Goal: Task Accomplishment & Management: Use online tool/utility

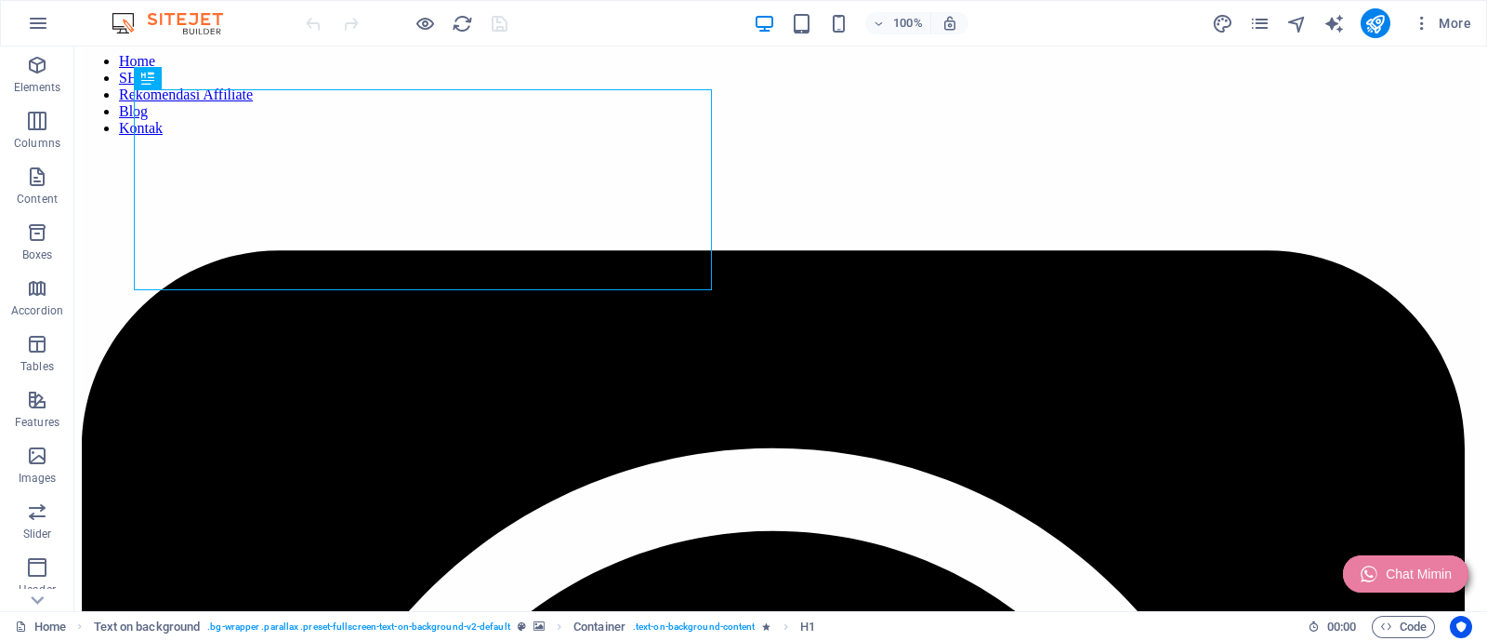
scroll to position [231, 0]
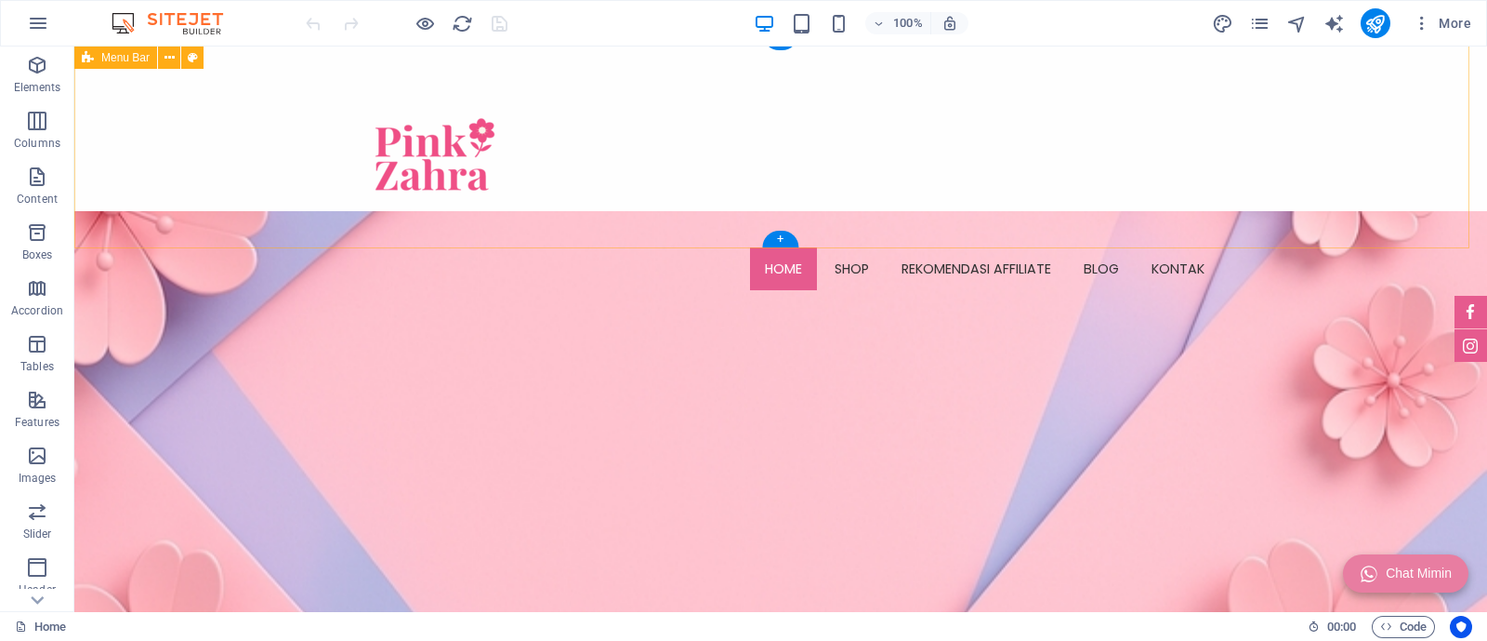
scroll to position [0, 0]
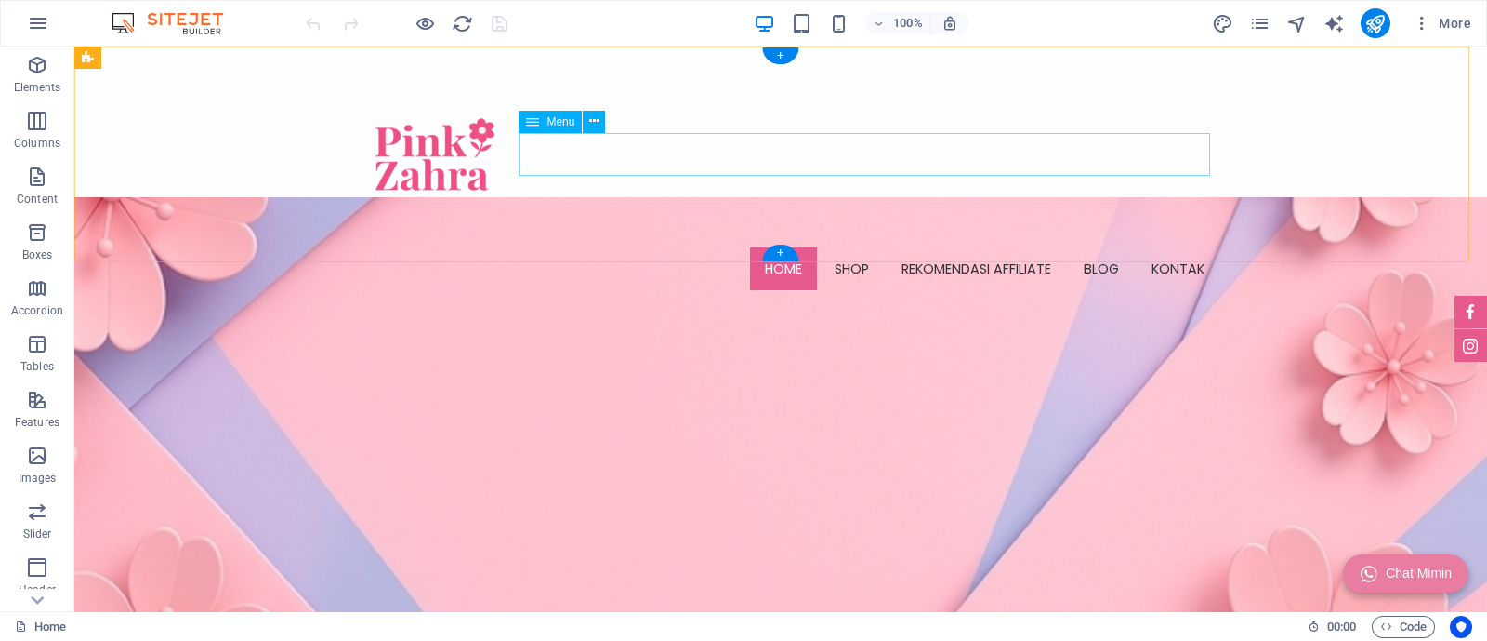
click at [851, 247] on nav "Home SHOP Rekomendasi Affiliate Blog Kontak" at bounding box center [781, 268] width 878 height 43
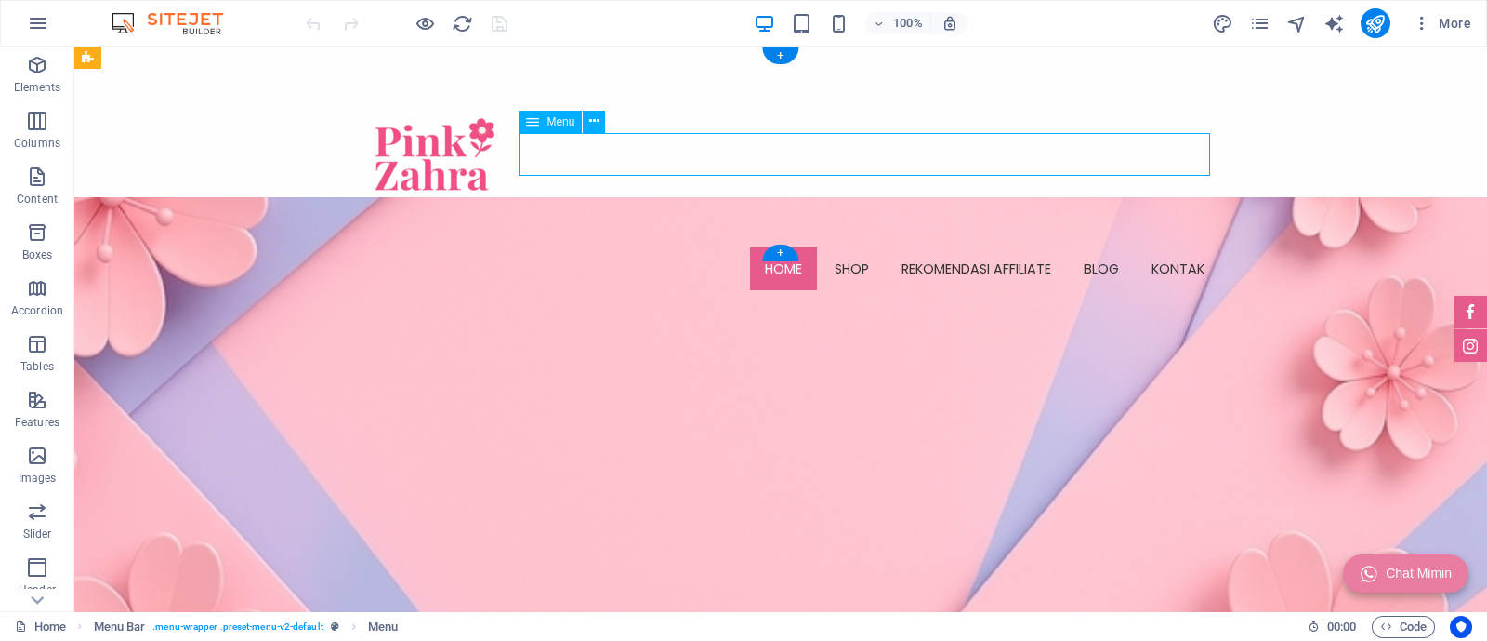
select select
select select "7"
select select
select select "15"
select select
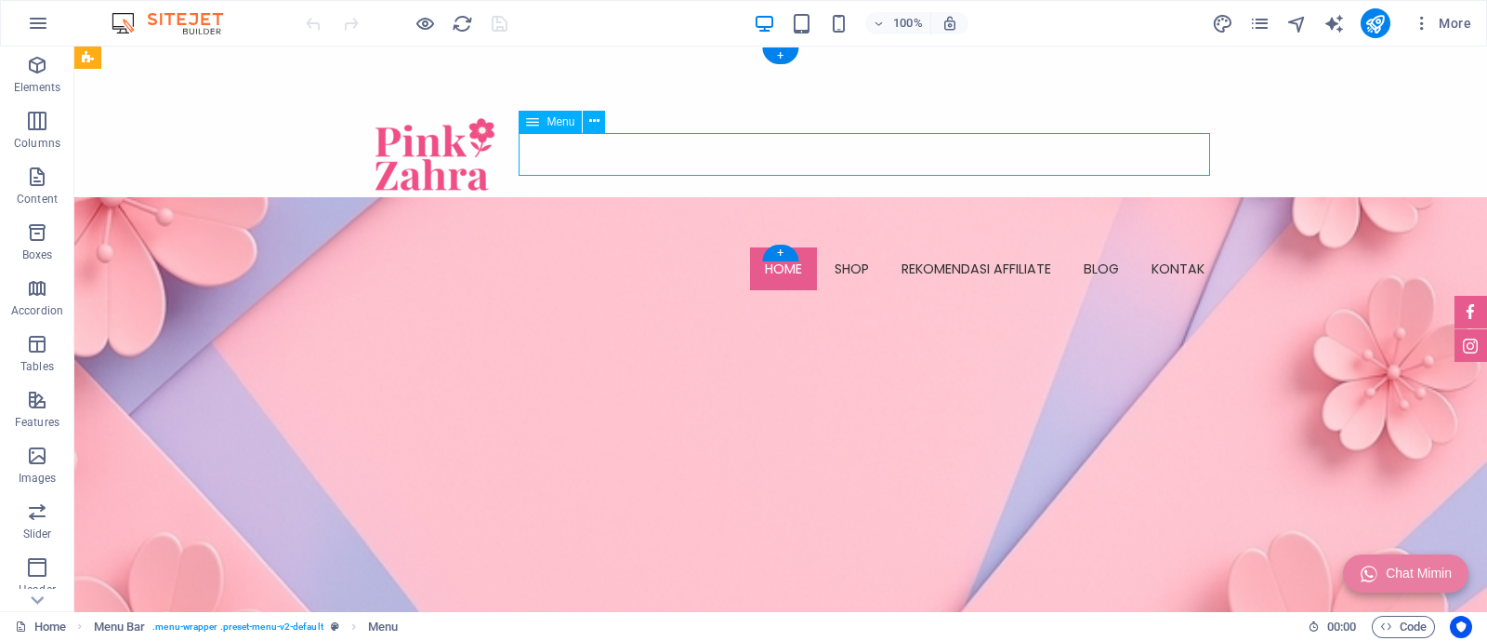
select select "5"
select select
select select "6"
select select
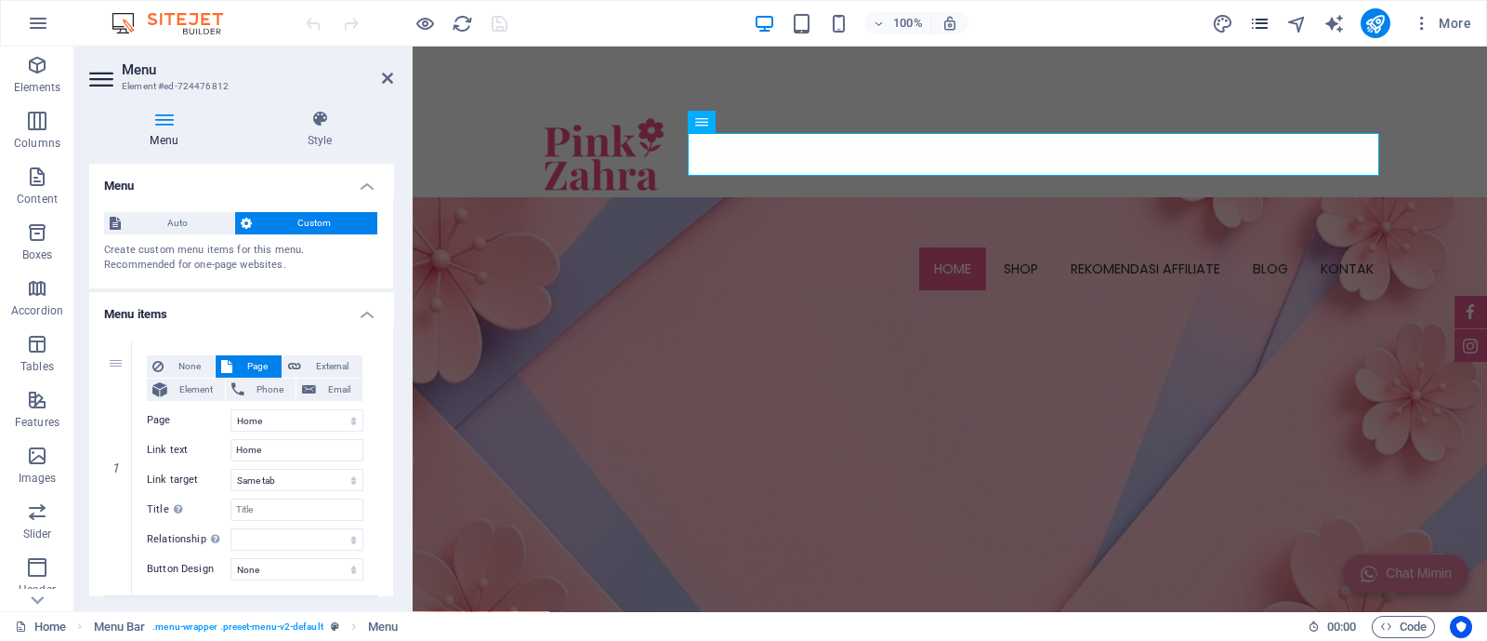
drag, startPoint x: 1258, startPoint y: 7, endPoint x: 1262, endPoint y: 21, distance: 15.3
click at [1258, 11] on div "100% More" at bounding box center [744, 23] width 1486 height 45
click at [1265, 31] on icon "pages" at bounding box center [1259, 23] width 21 height 21
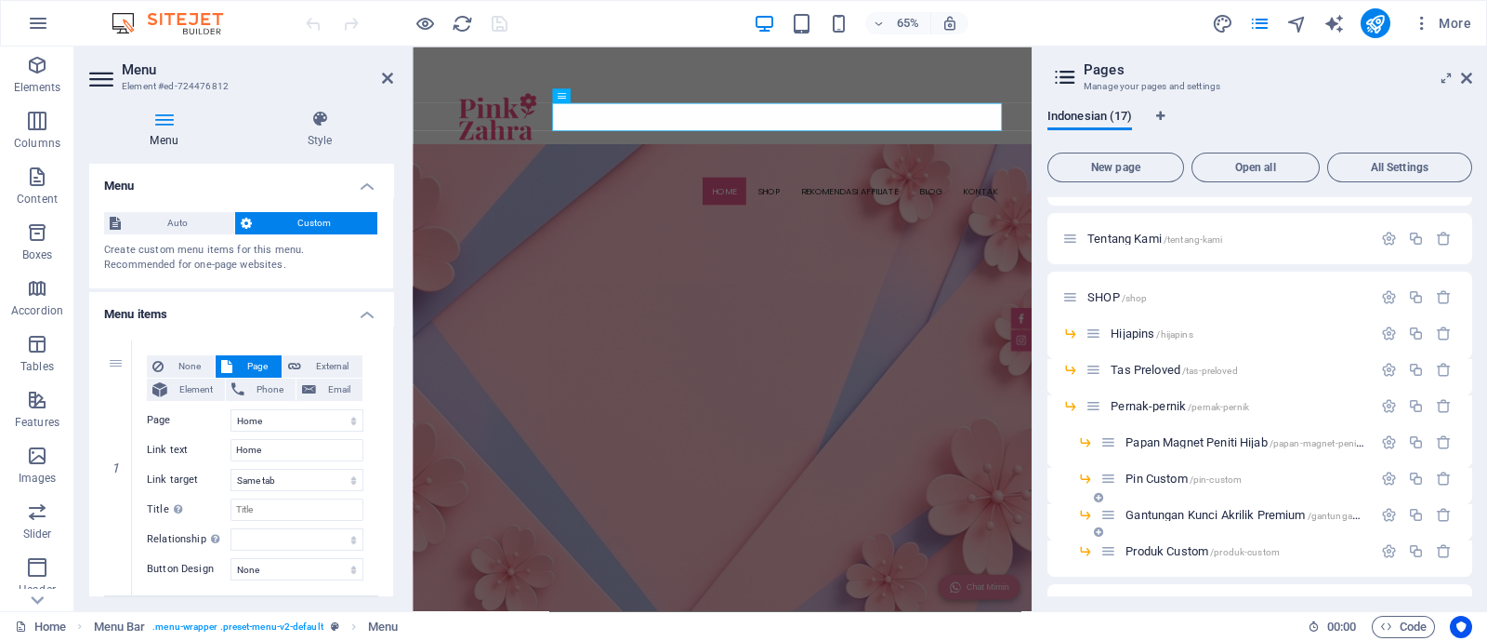
scroll to position [440, 0]
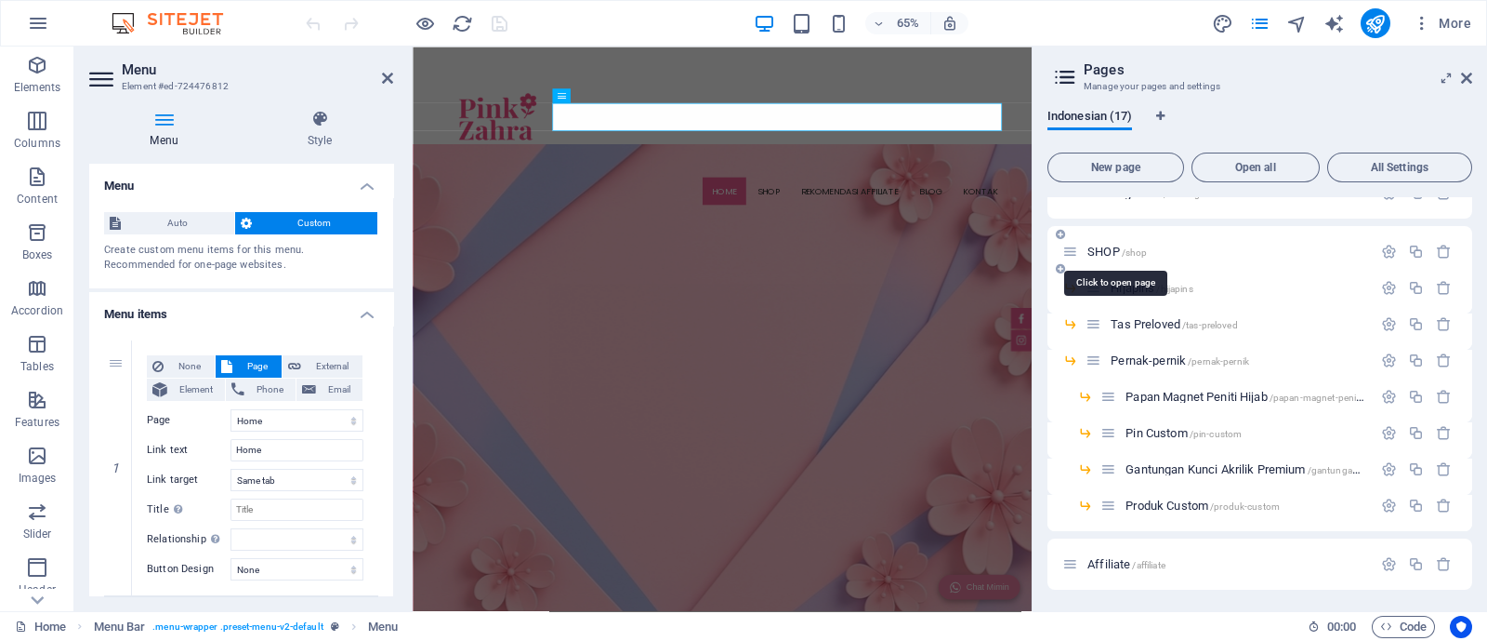
click at [1111, 255] on span "SHOP /shop" at bounding box center [1117, 251] width 59 height 14
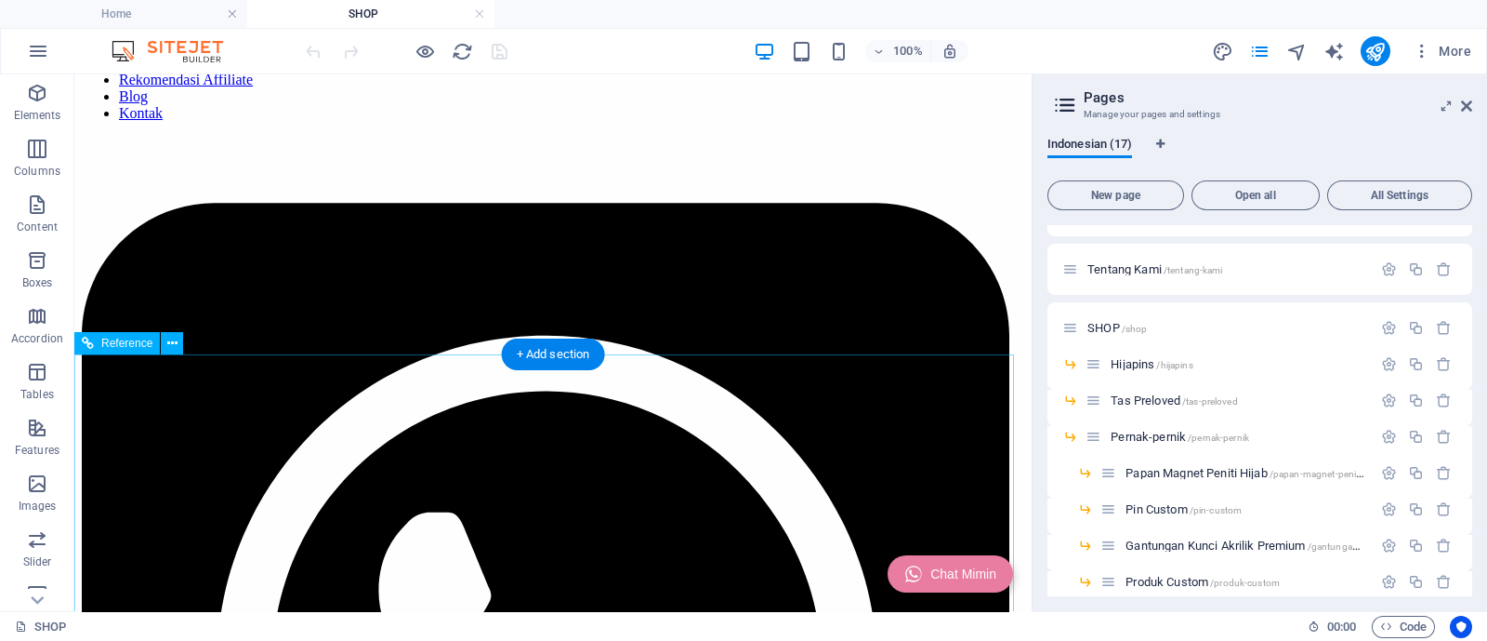
scroll to position [277, 0]
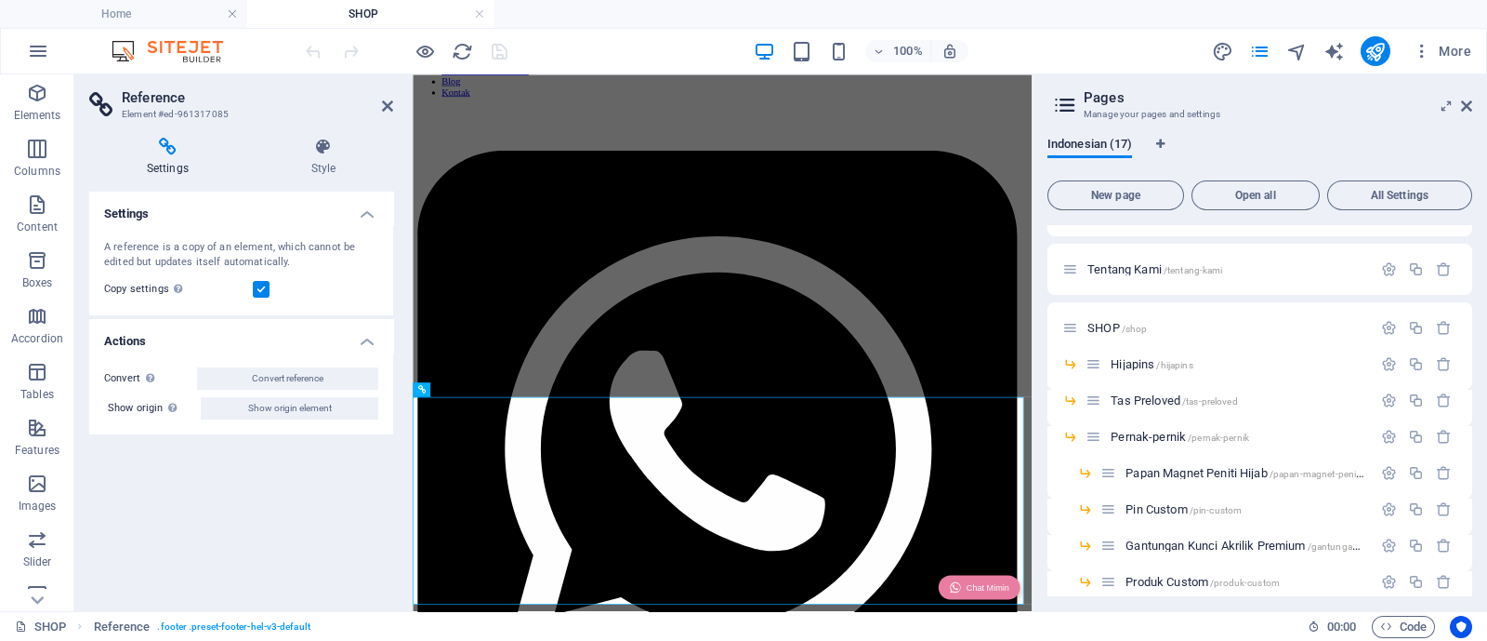
scroll to position [0, 0]
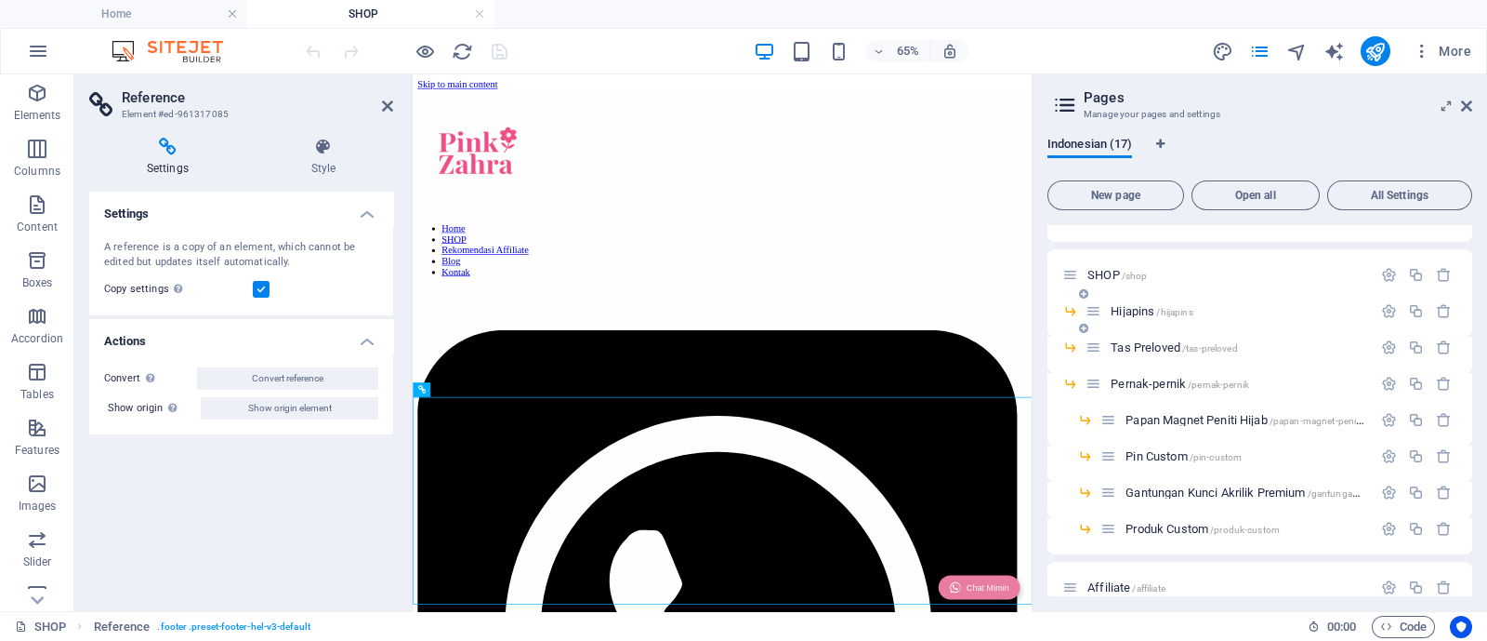
scroll to position [468, 0]
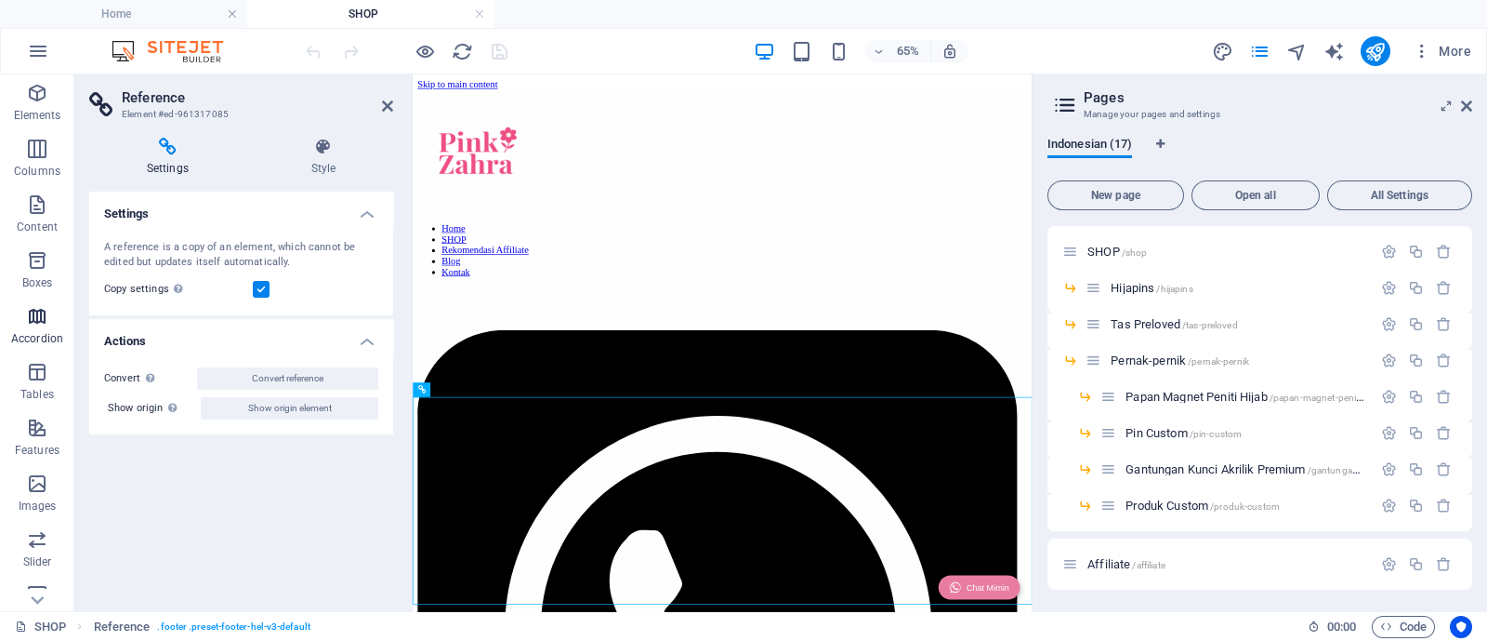
click at [47, 325] on icon "button" at bounding box center [37, 316] width 22 height 22
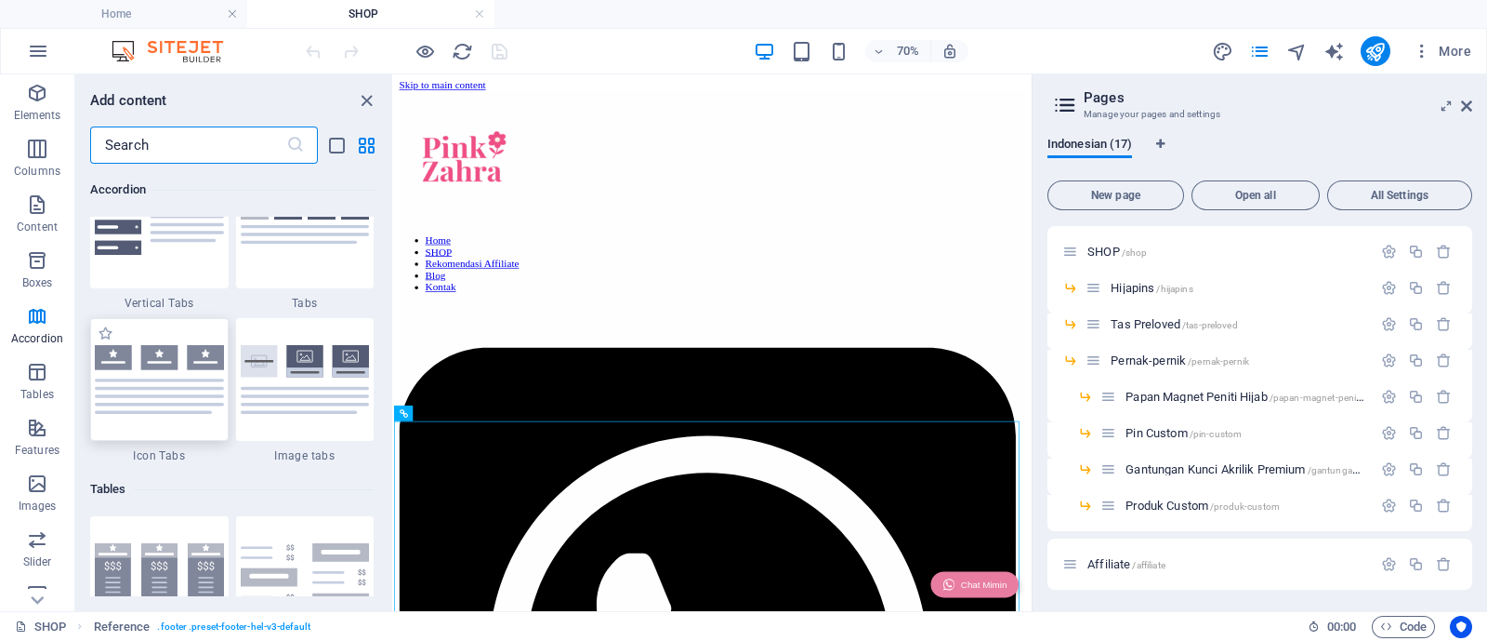
scroll to position [5968, 0]
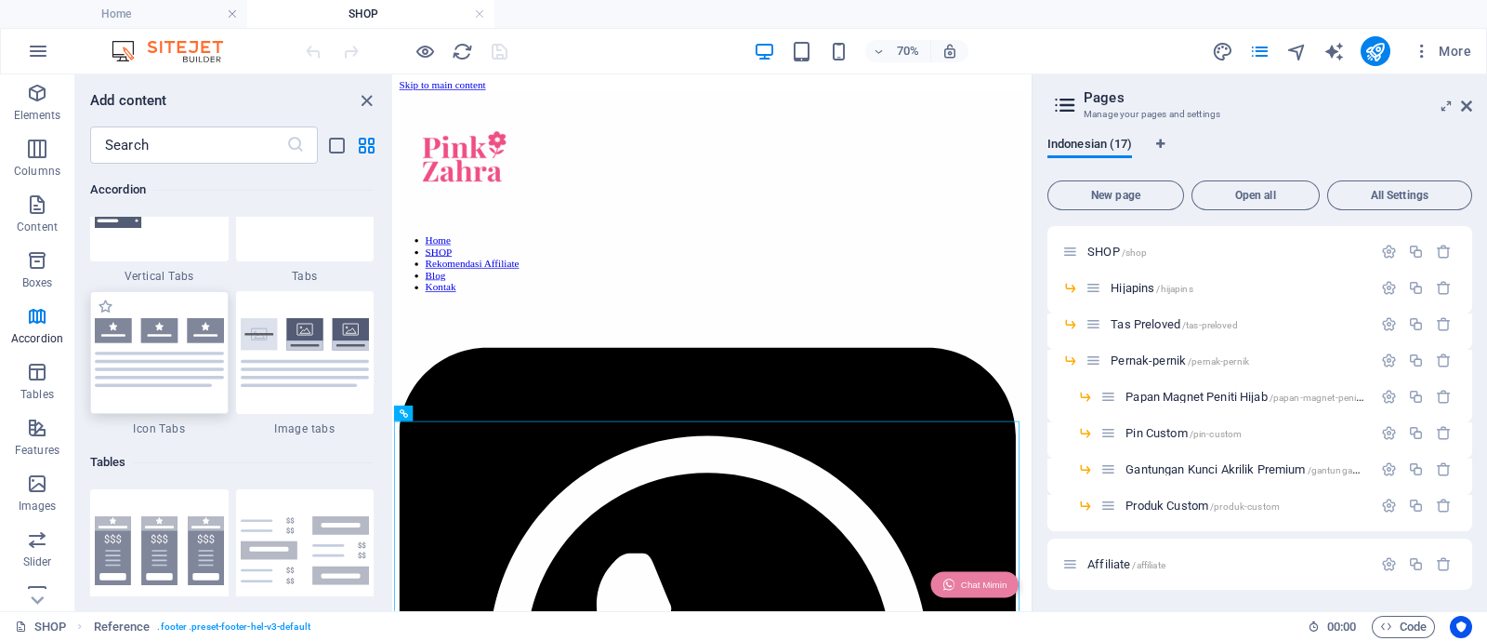
click at [157, 334] on img at bounding box center [159, 352] width 129 height 69
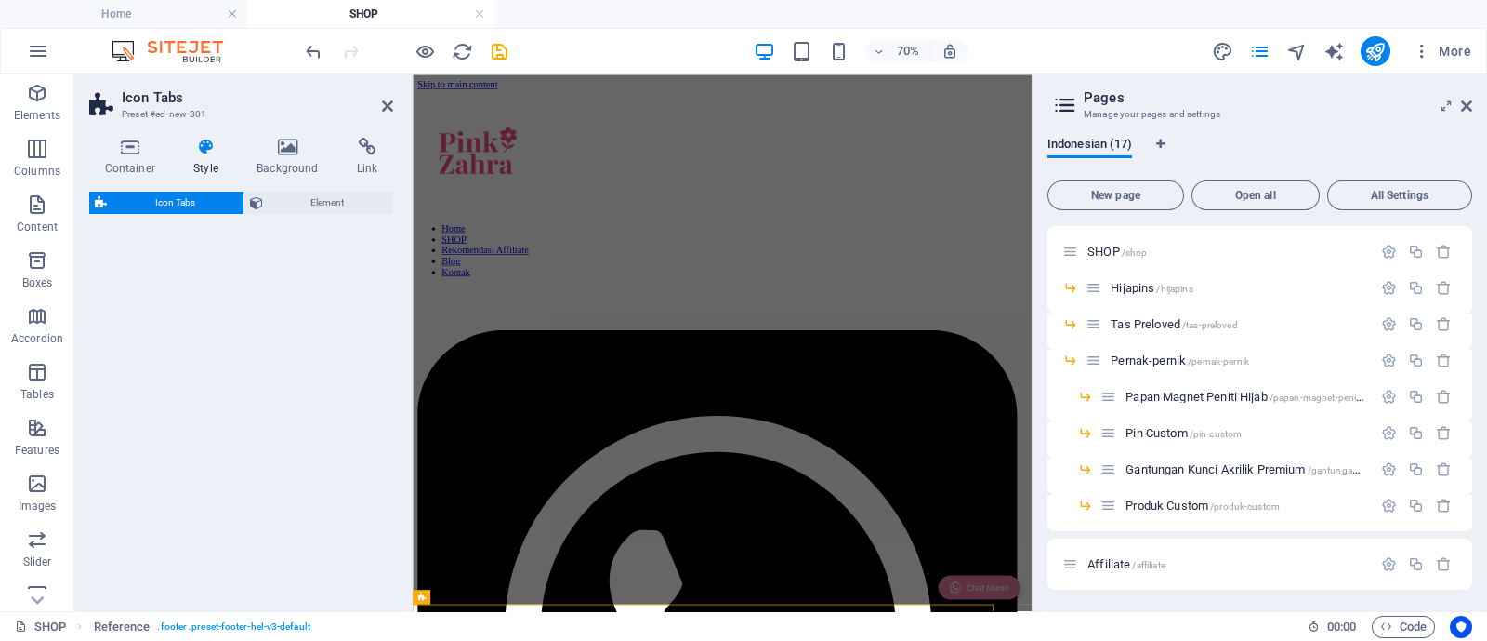
select select "rem"
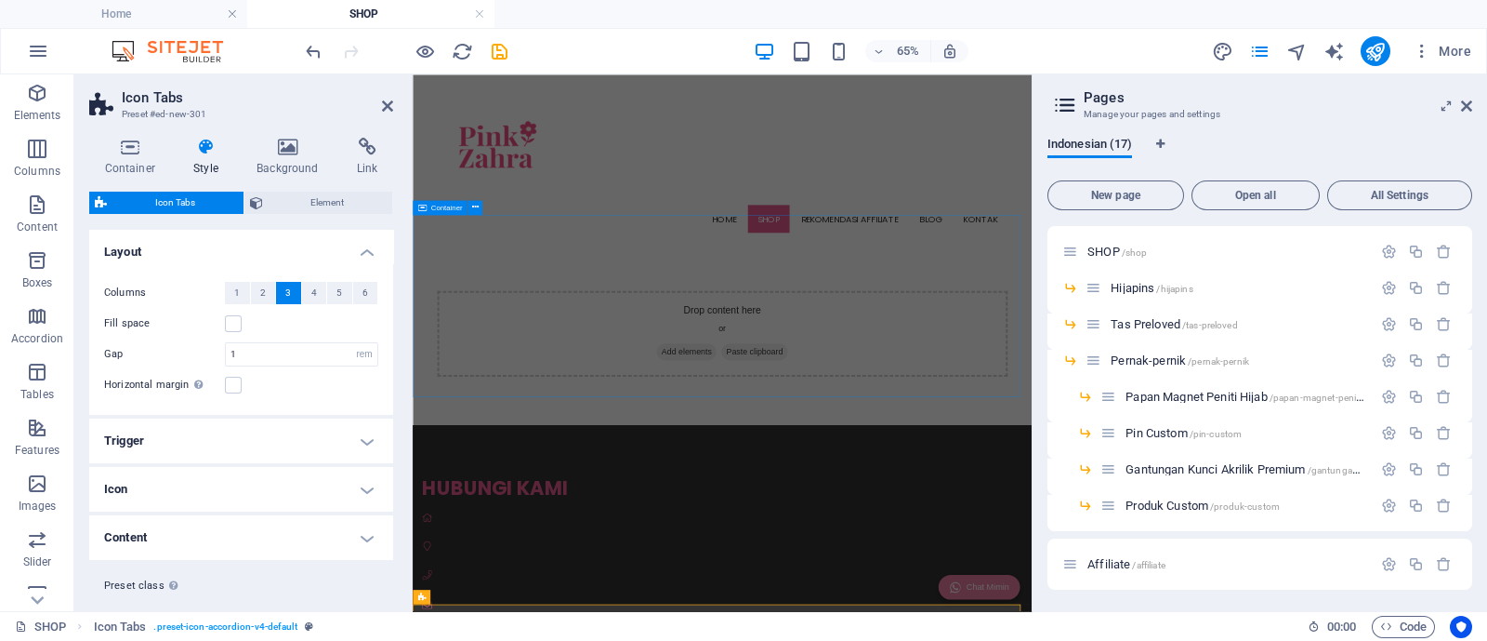
click at [624, 425] on div "Drop content here or Add elements Paste clipboard" at bounding box center [890, 473] width 878 height 132
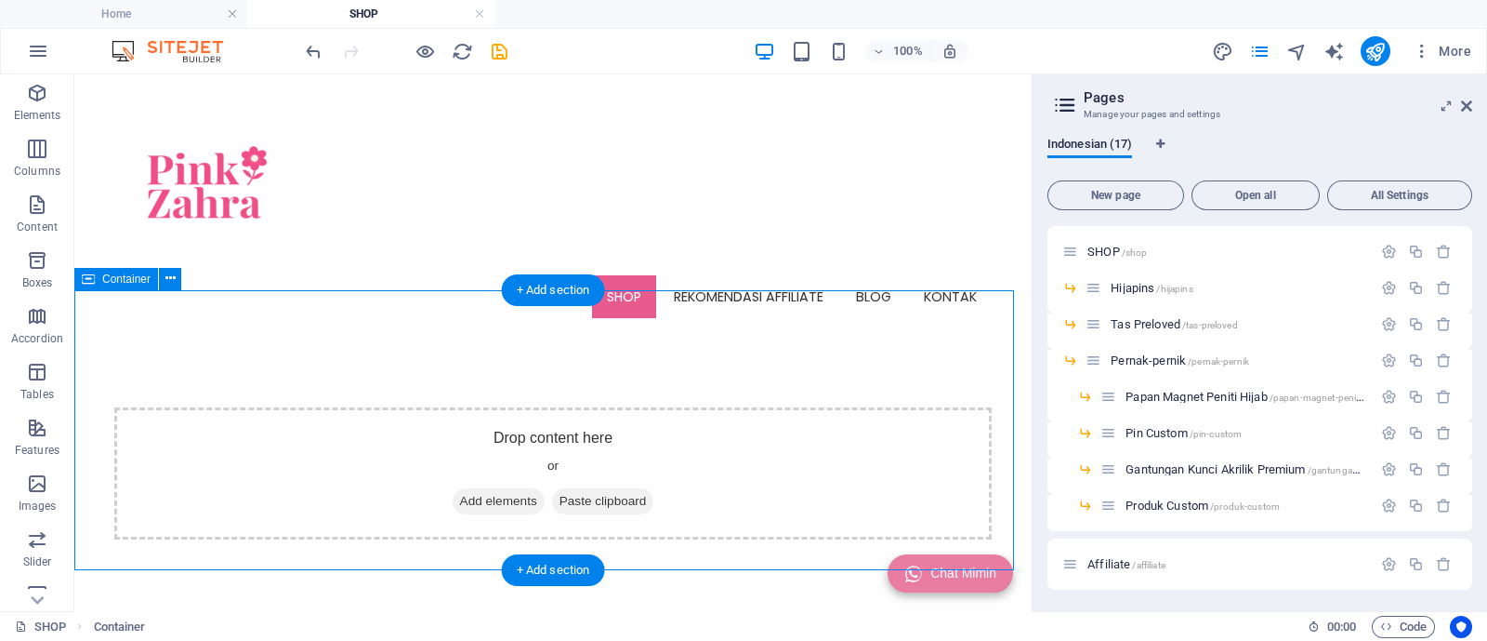
click at [373, 407] on div "Drop content here or Add elements Paste clipboard" at bounding box center [553, 473] width 878 height 132
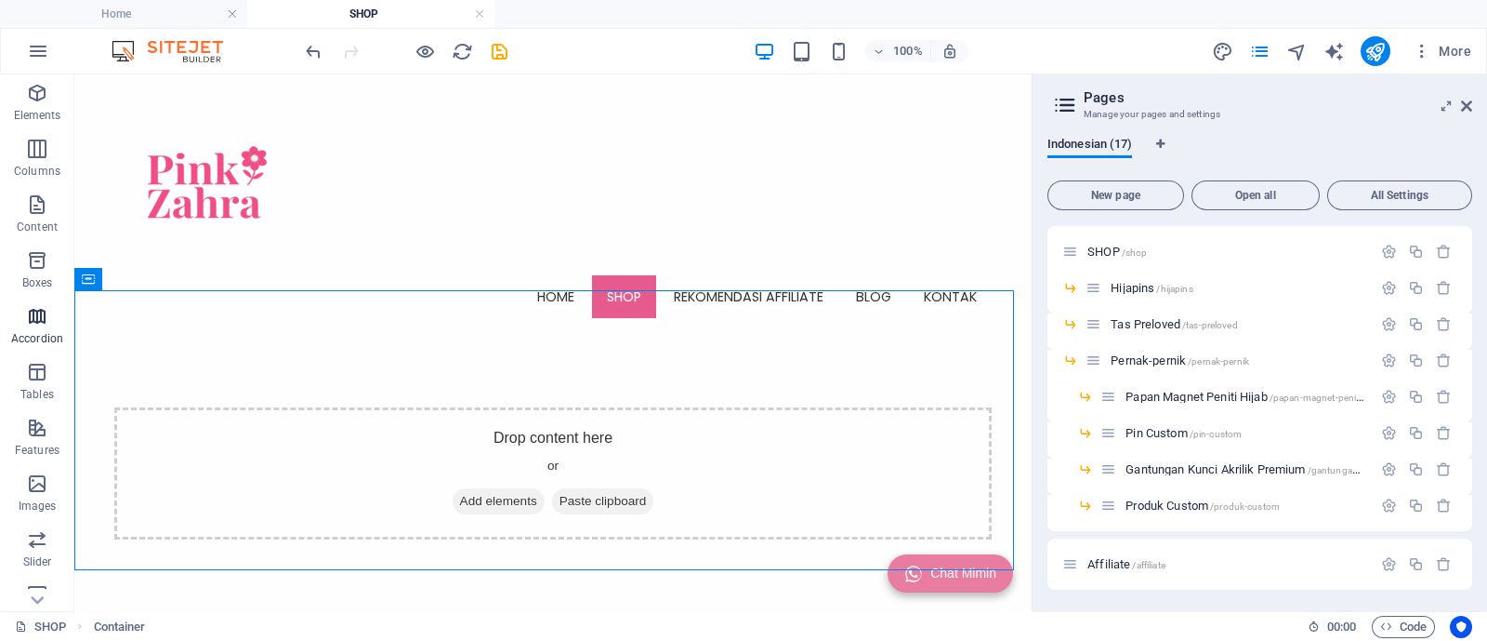
click at [38, 323] on icon "button" at bounding box center [37, 316] width 22 height 22
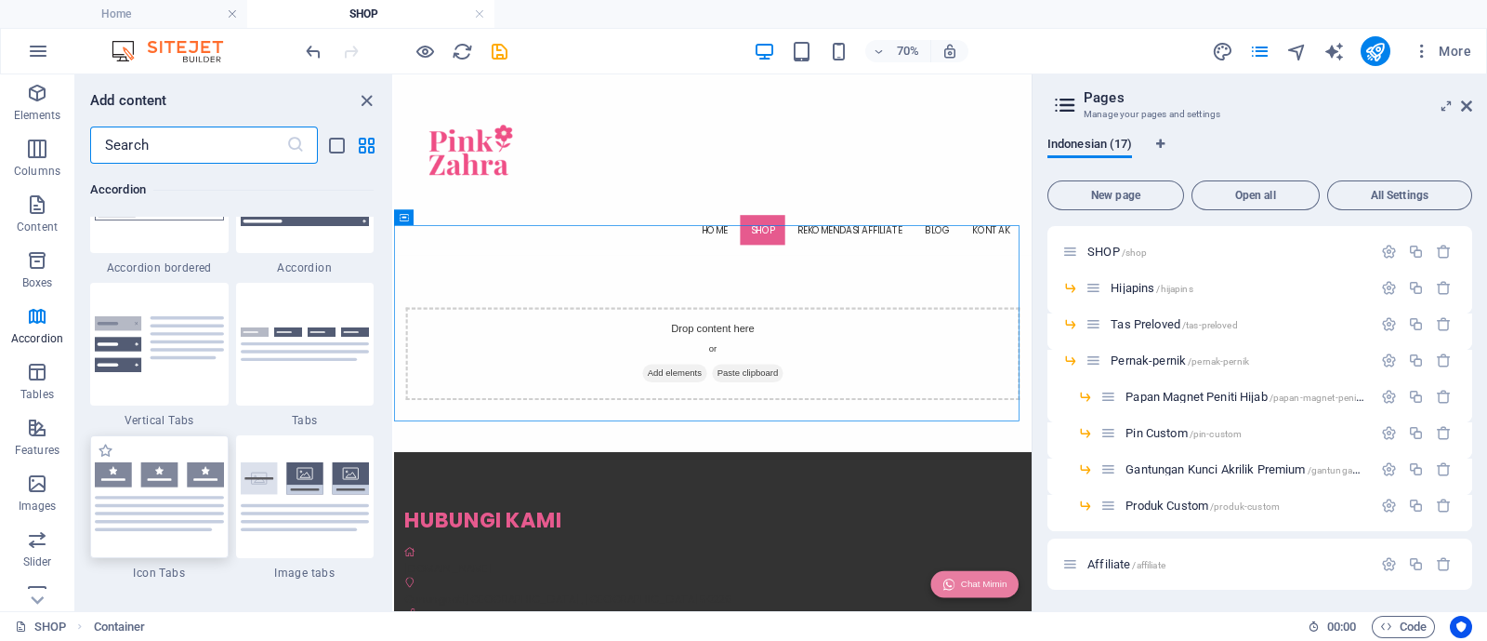
scroll to position [5852, 0]
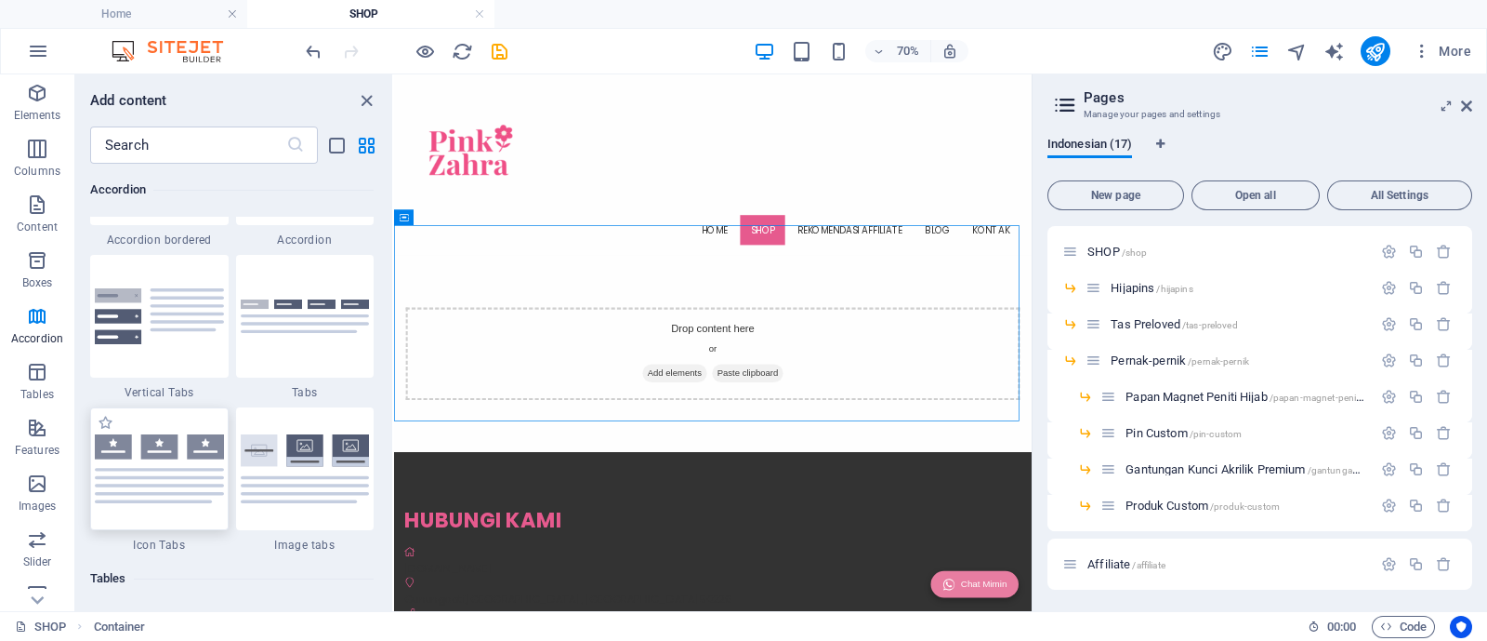
click at [138, 457] on img at bounding box center [159, 468] width 129 height 69
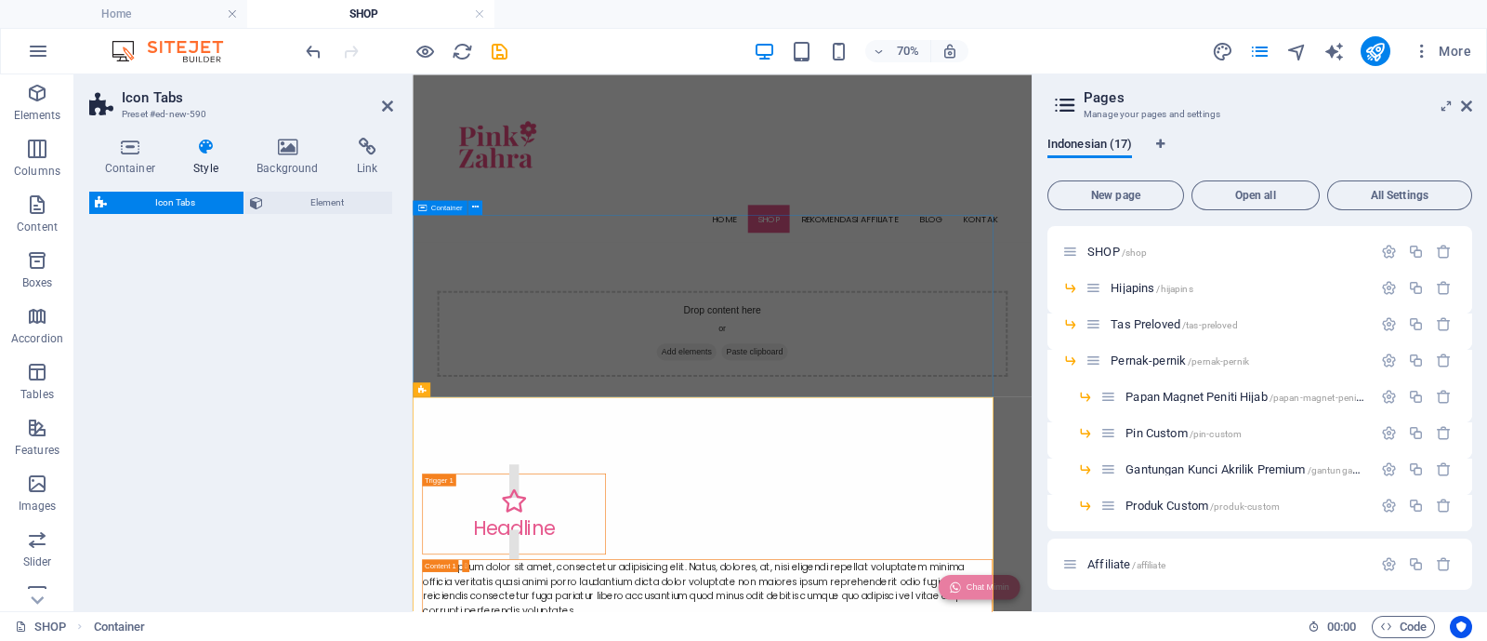
select select "rem"
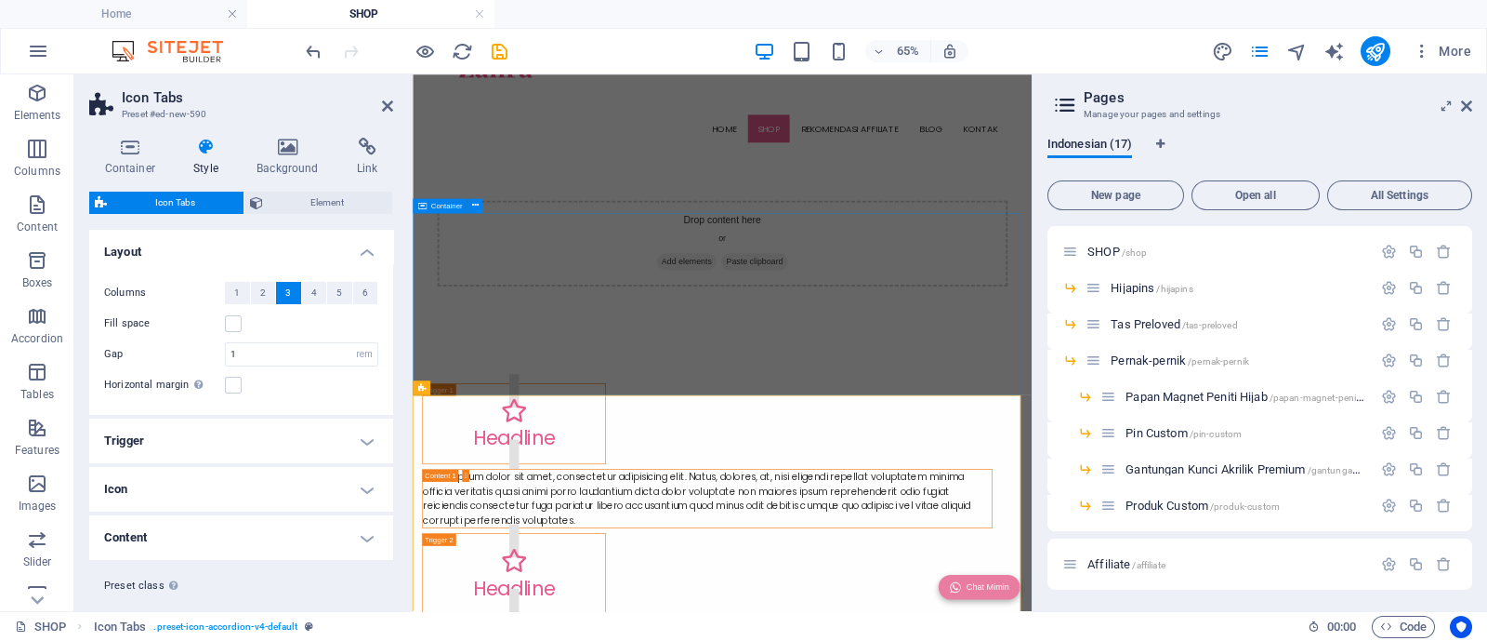
scroll to position [0, 0]
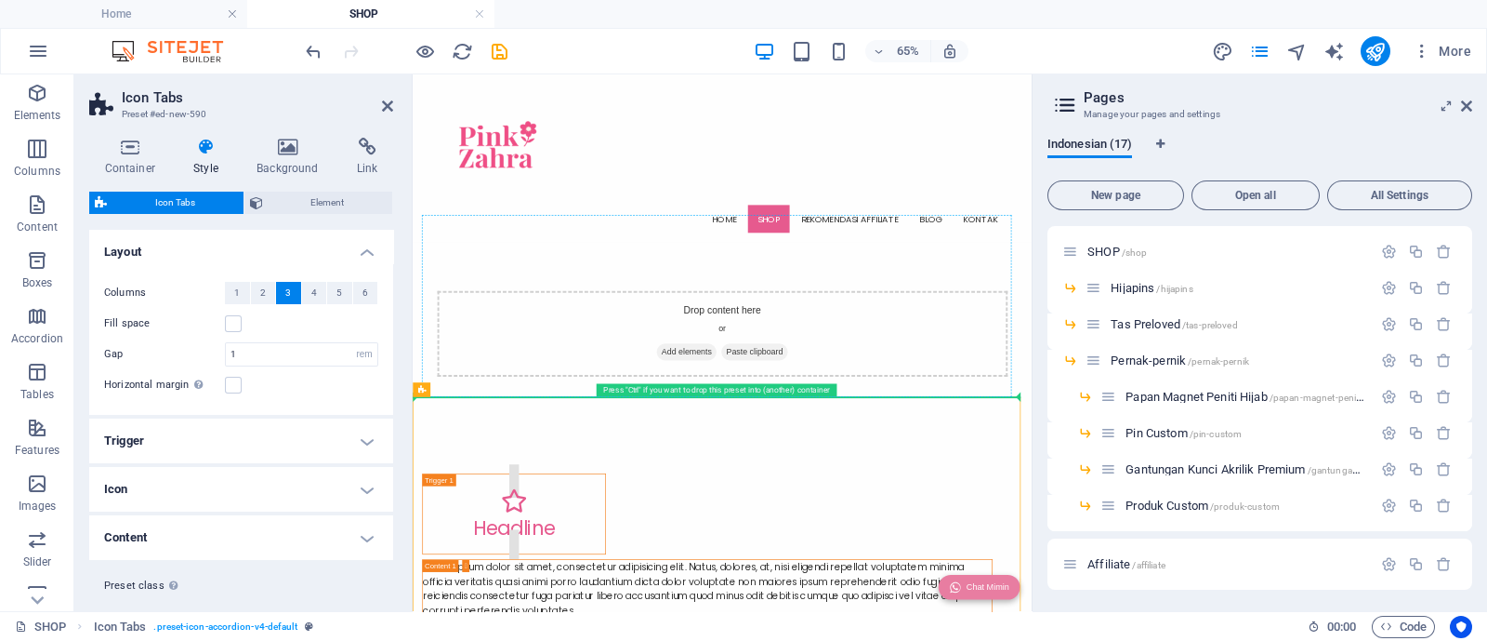
drag, startPoint x: 770, startPoint y: 648, endPoint x: 798, endPoint y: 434, distance: 215.6
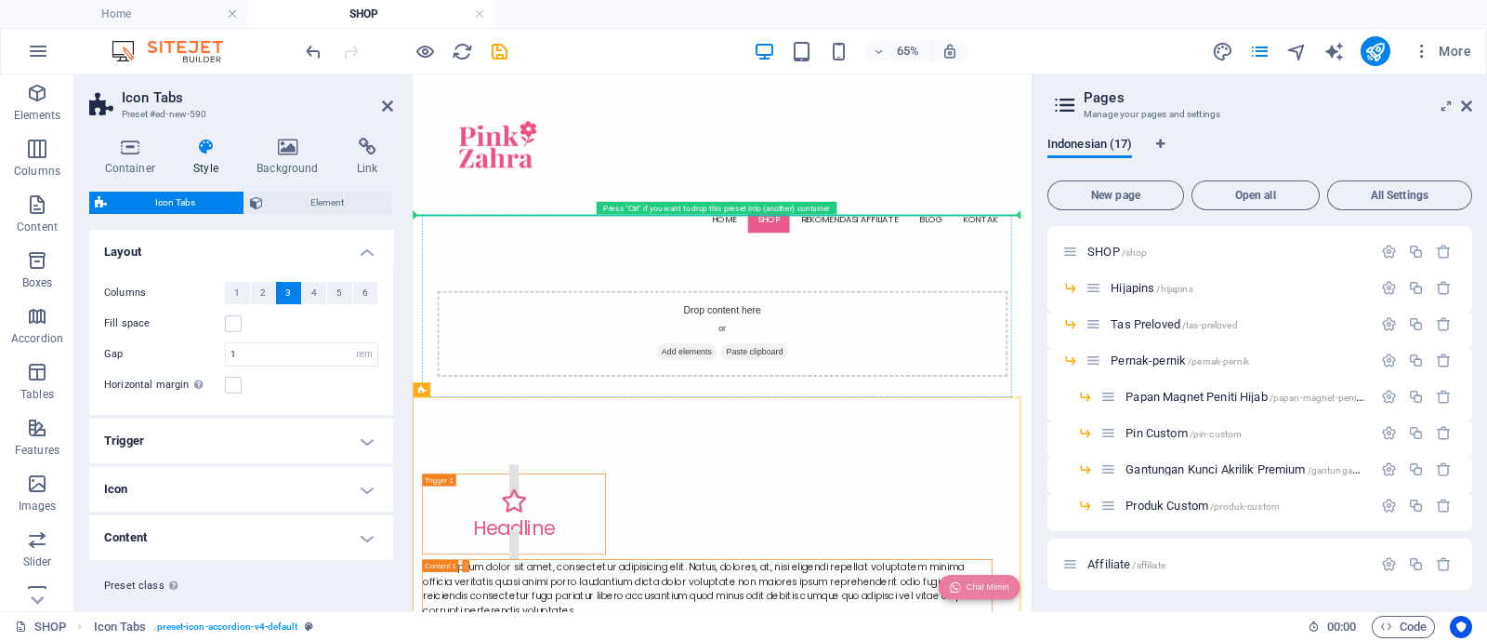
drag, startPoint x: 469, startPoint y: 607, endPoint x: 521, endPoint y: 416, distance: 198.5
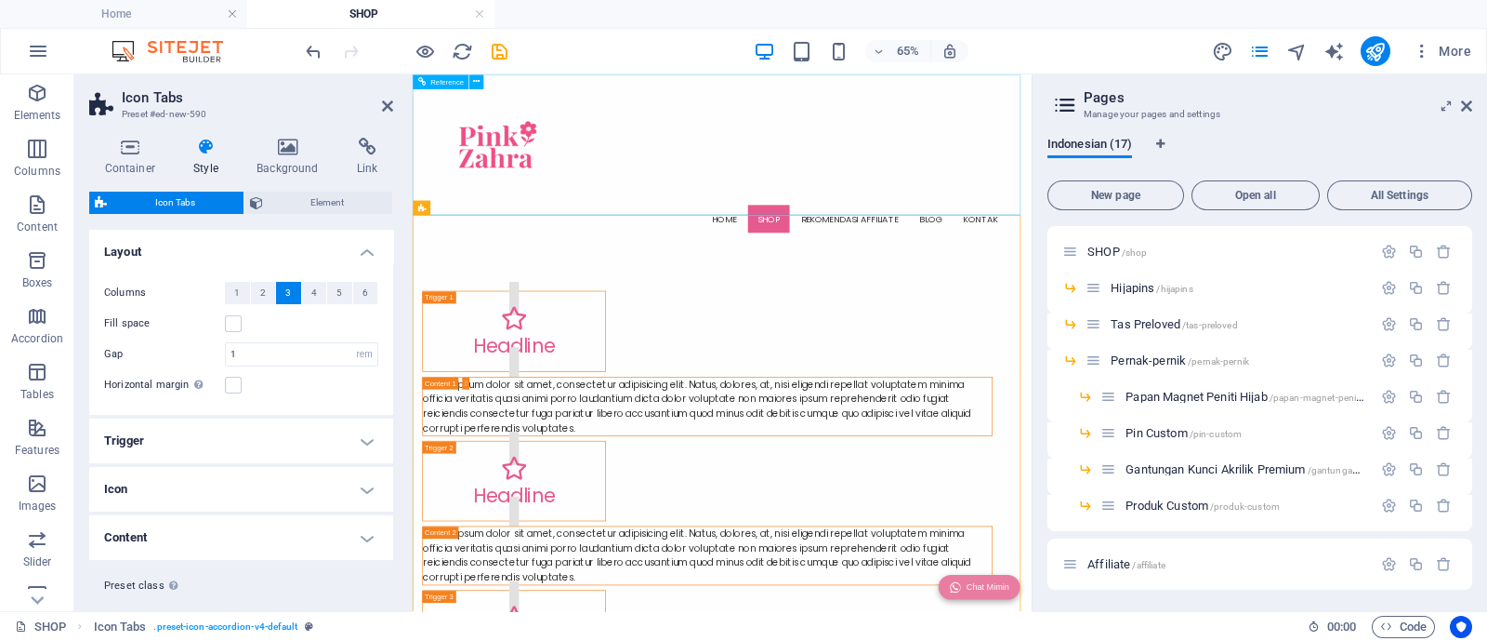
click at [729, 256] on div "Home SHOP Rekomendasi Affiliate Blog Kontak" at bounding box center [889, 203] width 953 height 258
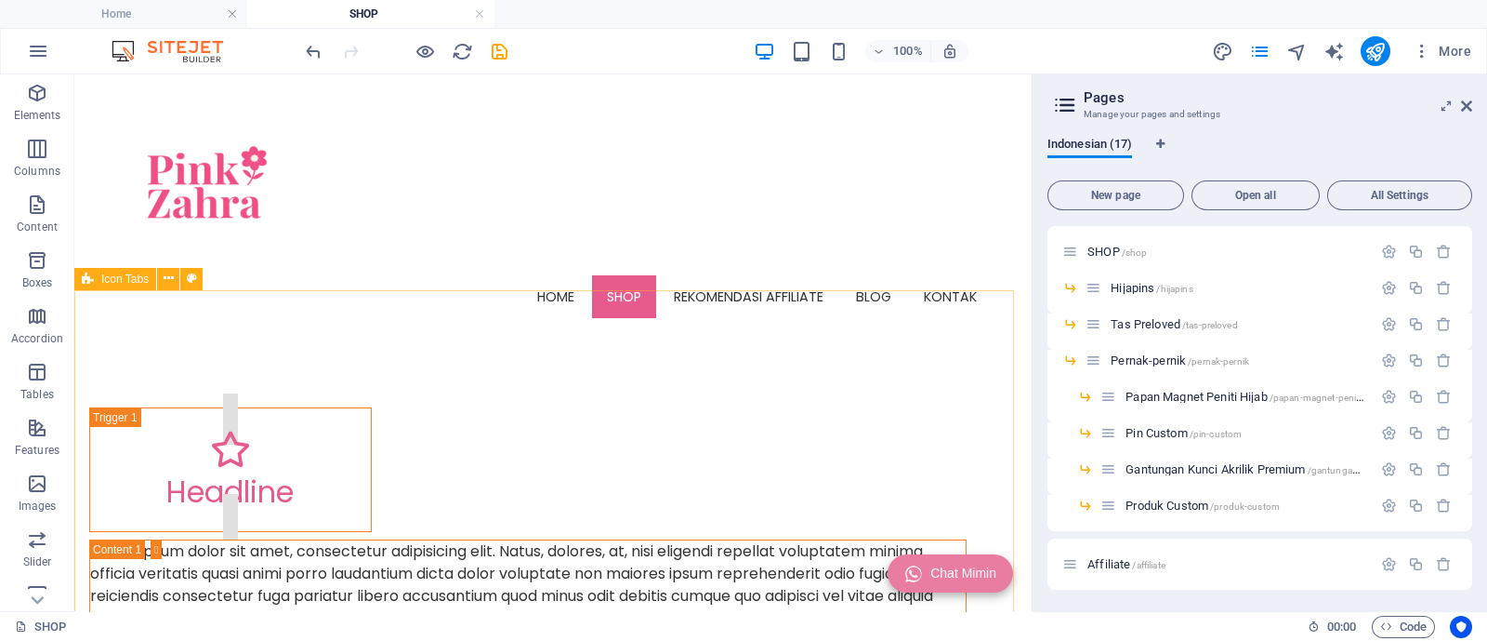
click at [111, 284] on span "Icon Tabs" at bounding box center [124, 278] width 47 height 11
select select "rem"
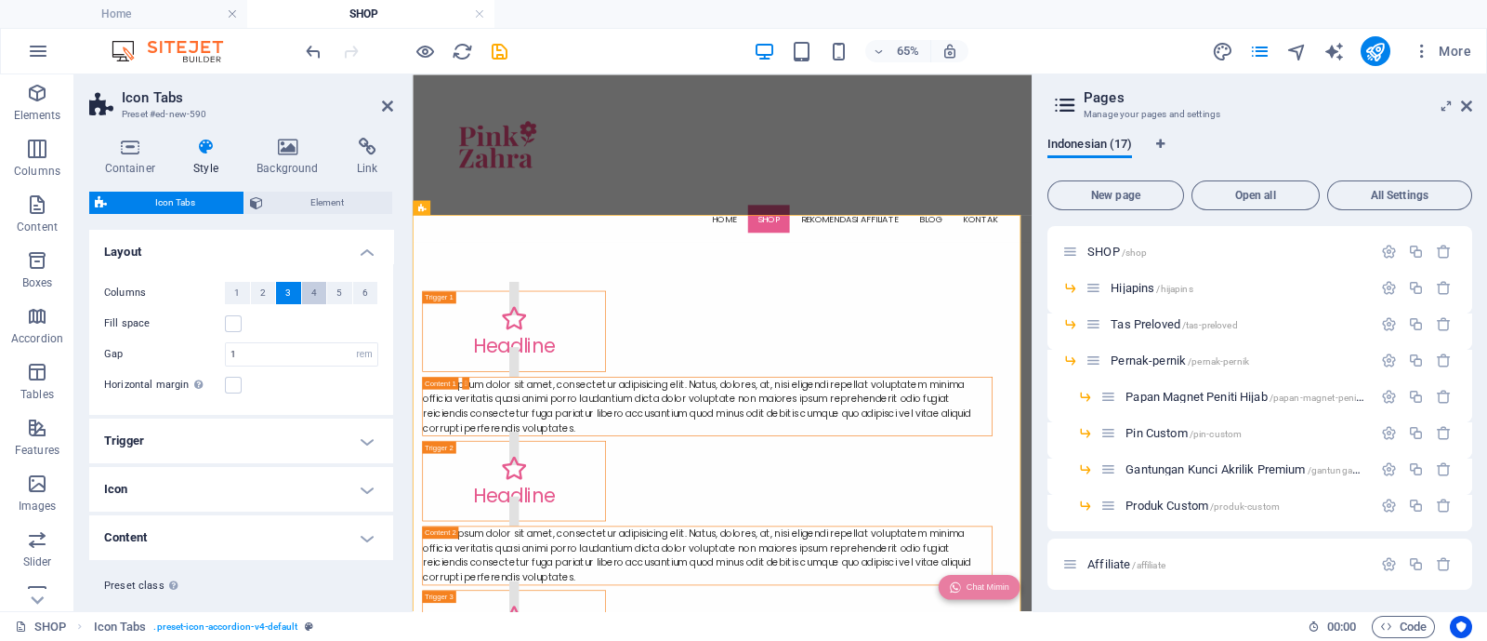
click at [307, 290] on button "4" at bounding box center [314, 293] width 25 height 22
click at [332, 293] on button "5" at bounding box center [339, 293] width 25 height 22
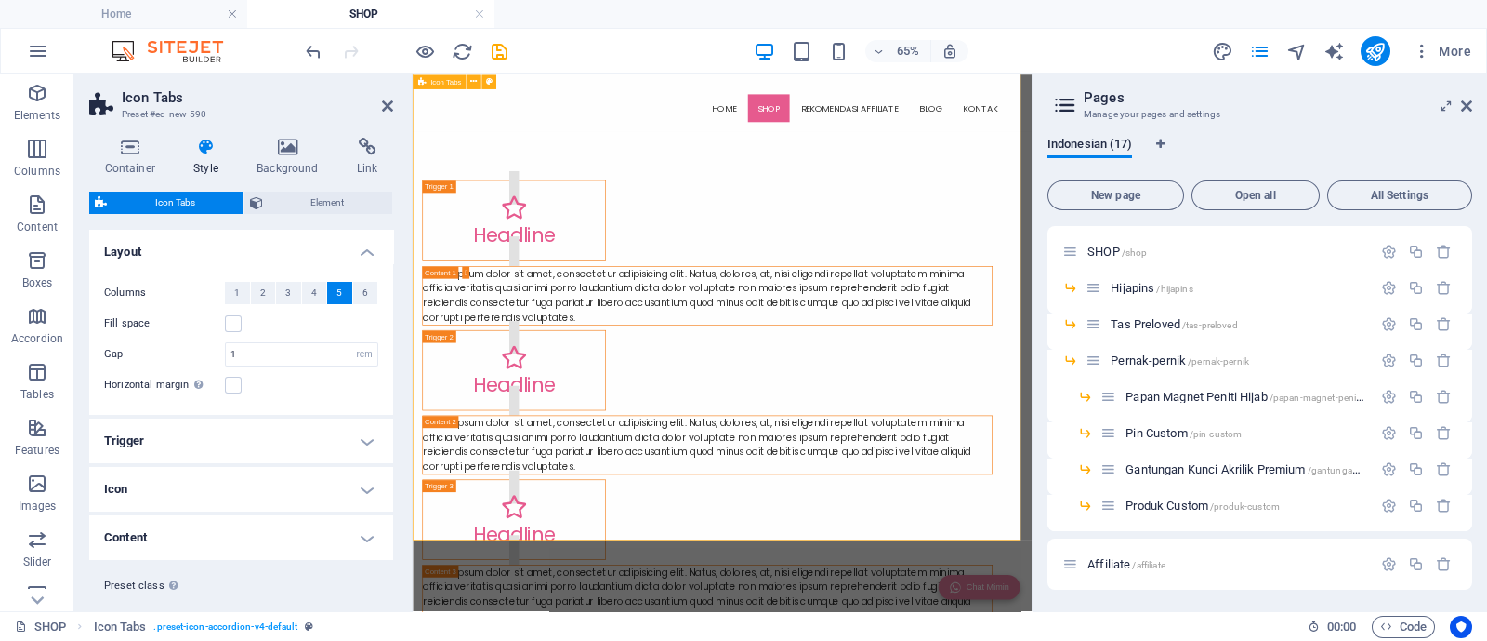
scroll to position [115, 0]
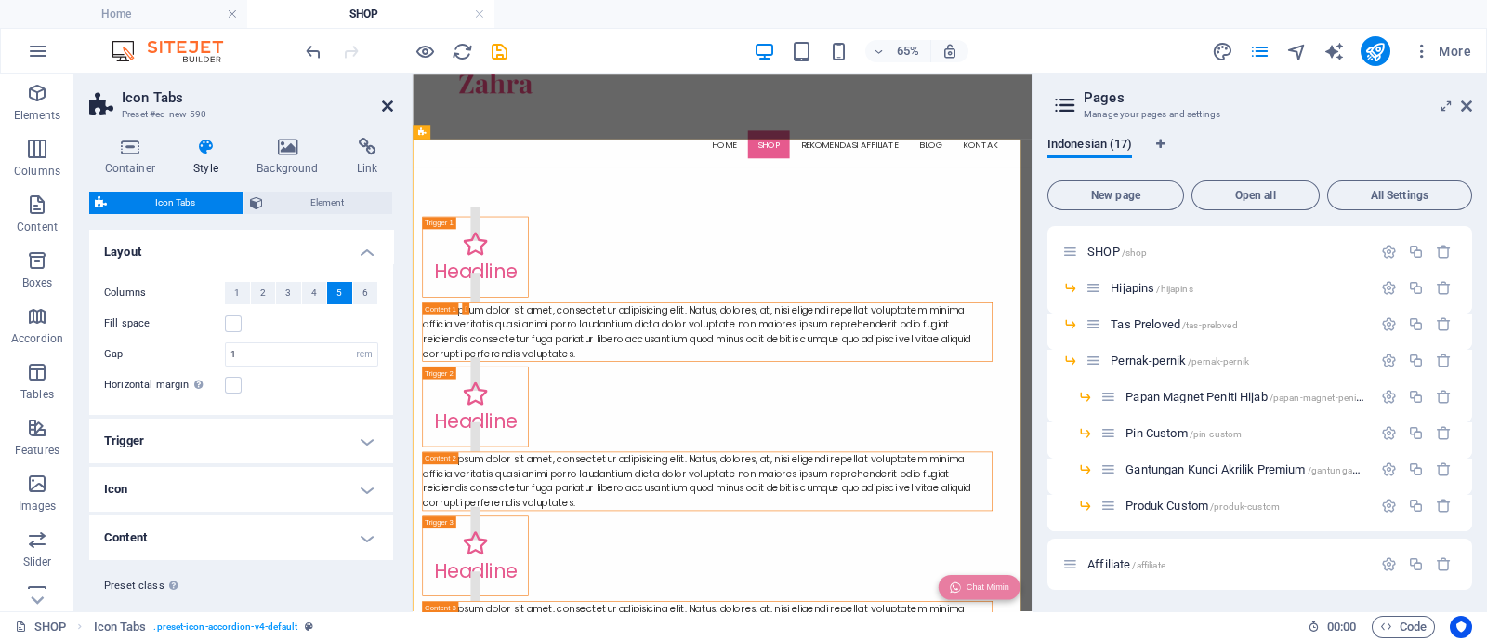
drag, startPoint x: 387, startPoint y: 107, endPoint x: 418, endPoint y: 169, distance: 69.8
click at [387, 107] on icon at bounding box center [387, 106] width 11 height 15
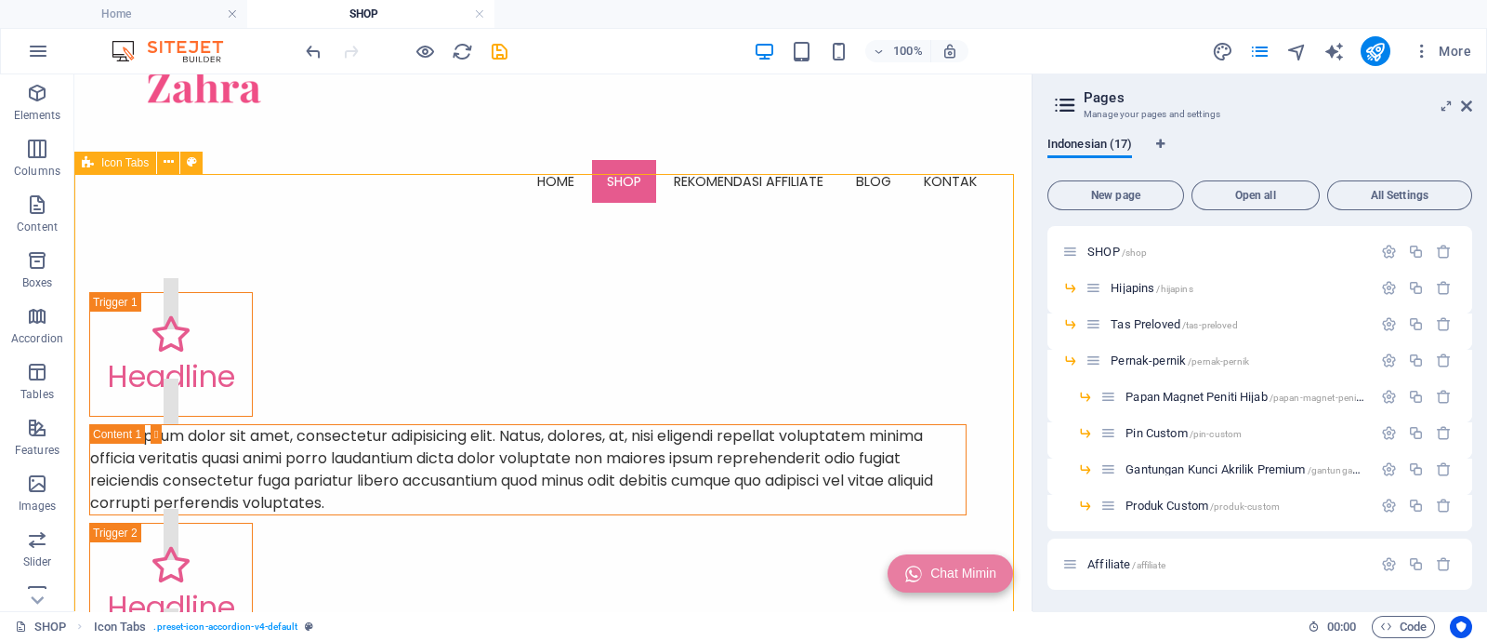
click at [119, 163] on span "Icon Tabs" at bounding box center [124, 162] width 47 height 11
select select "rem"
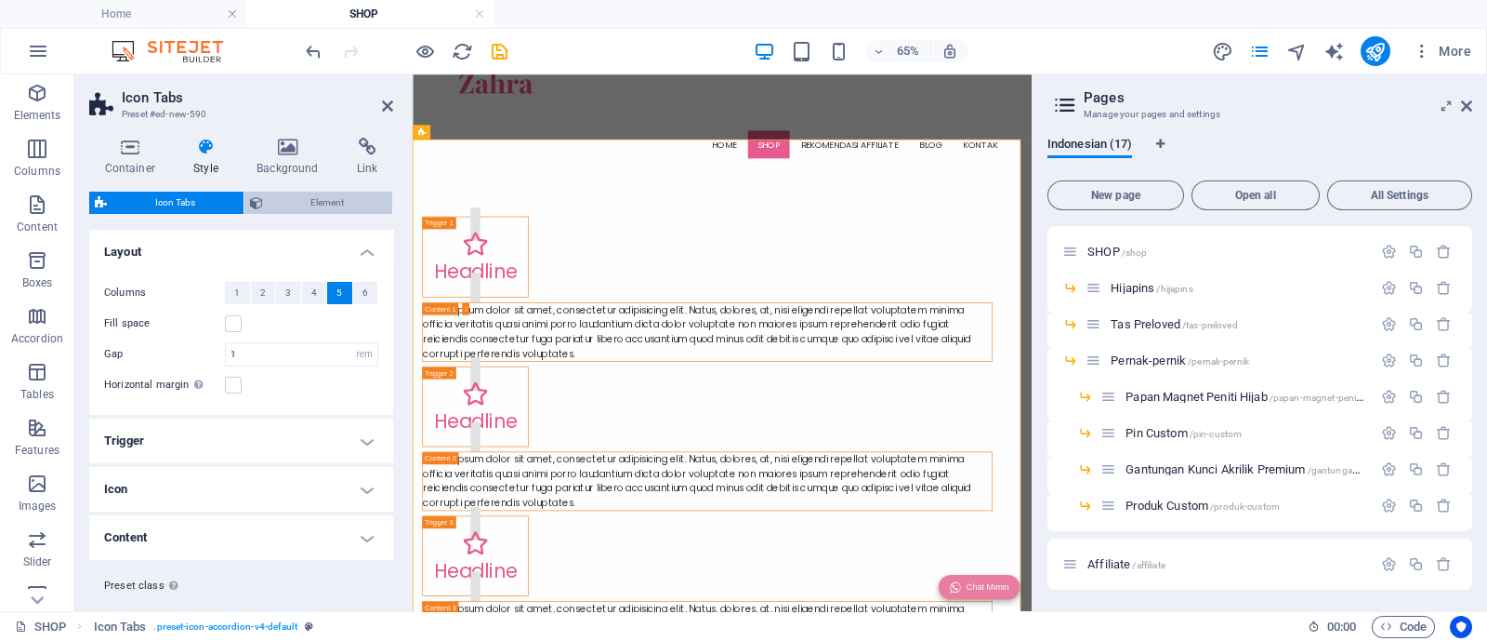
click at [288, 198] on span "Element" at bounding box center [328, 203] width 119 height 22
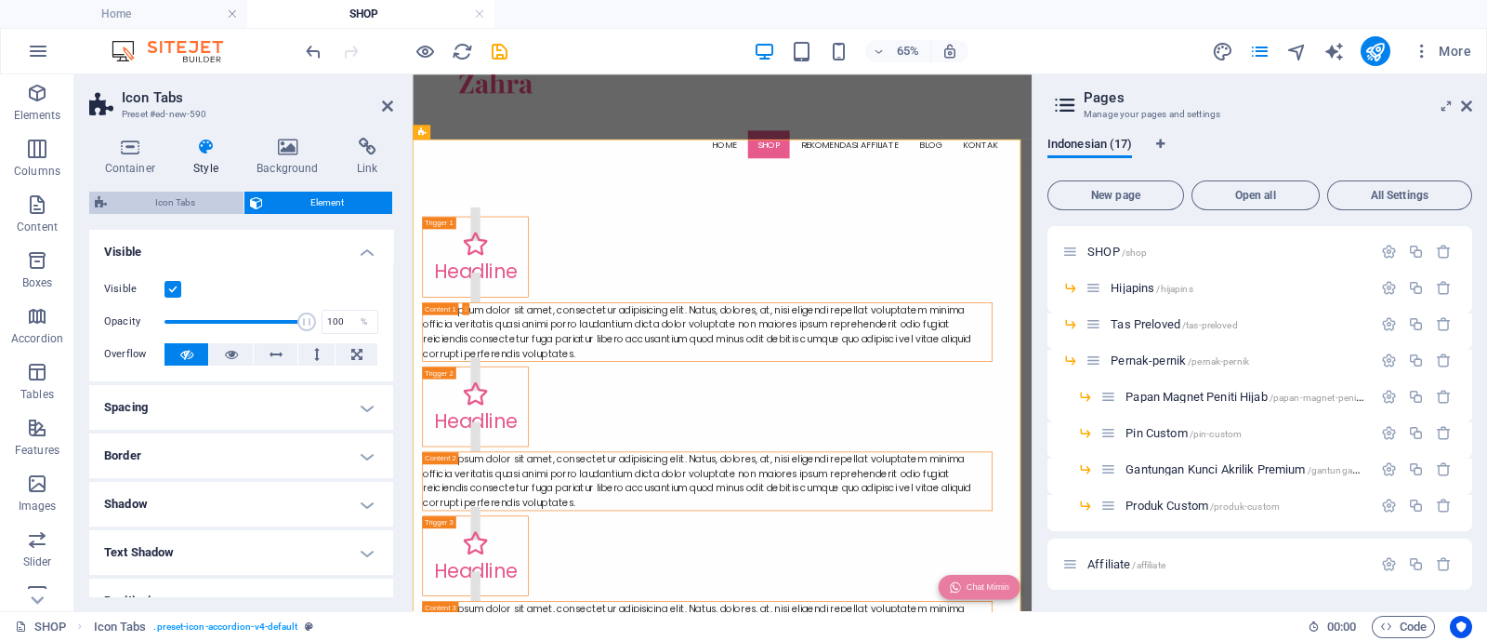
click at [181, 197] on span "Icon Tabs" at bounding box center [175, 203] width 126 height 22
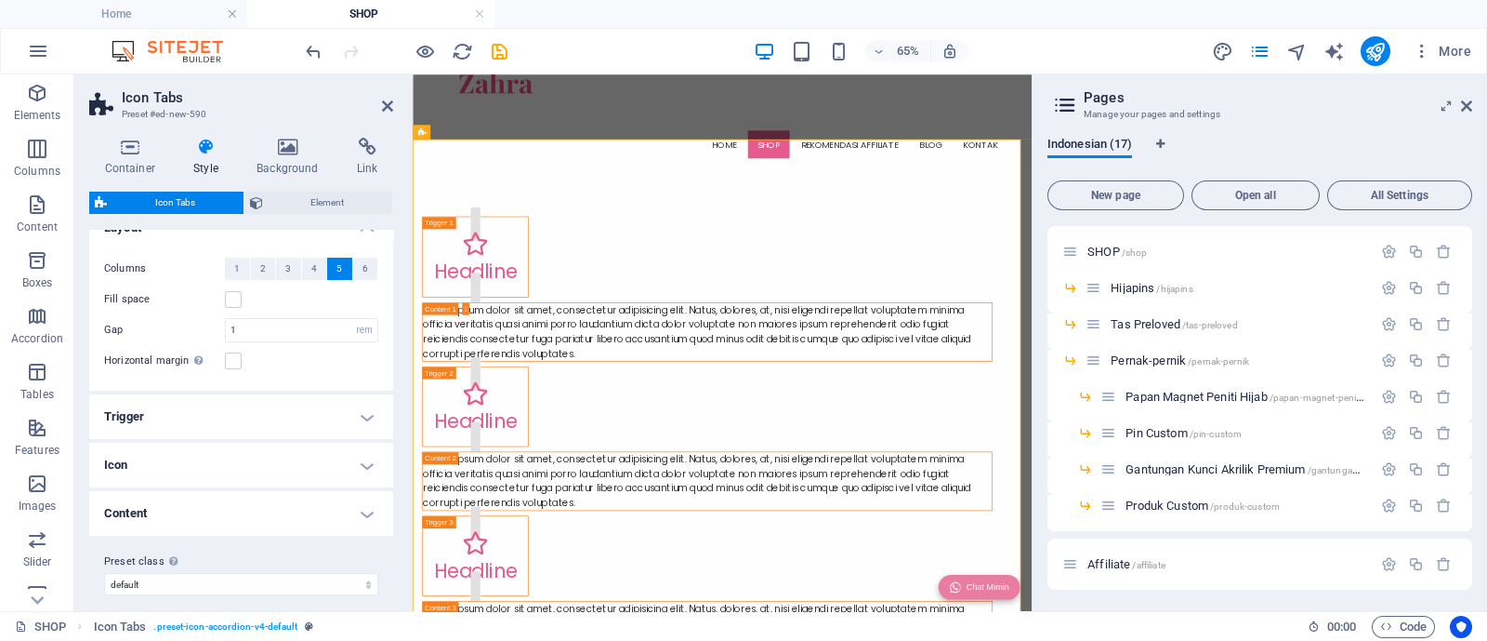
scroll to position [36, 0]
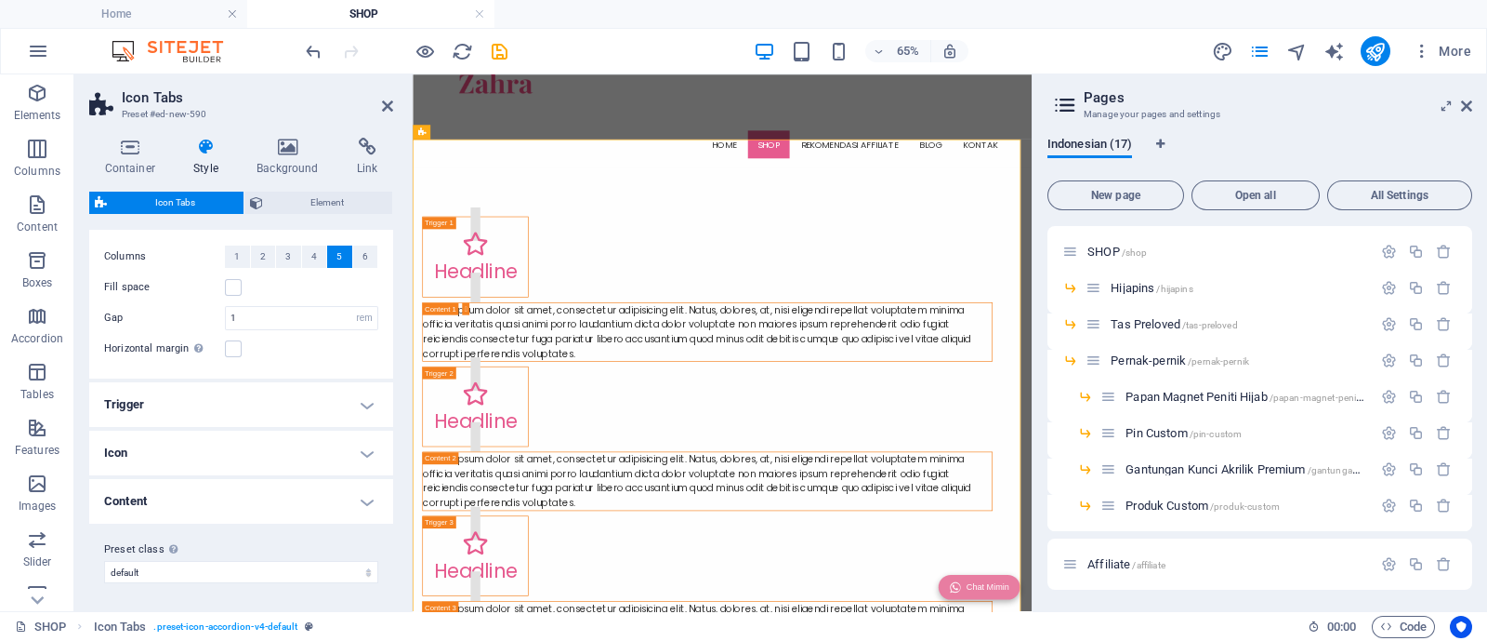
click at [373, 405] on h4 "Trigger" at bounding box center [241, 404] width 304 height 45
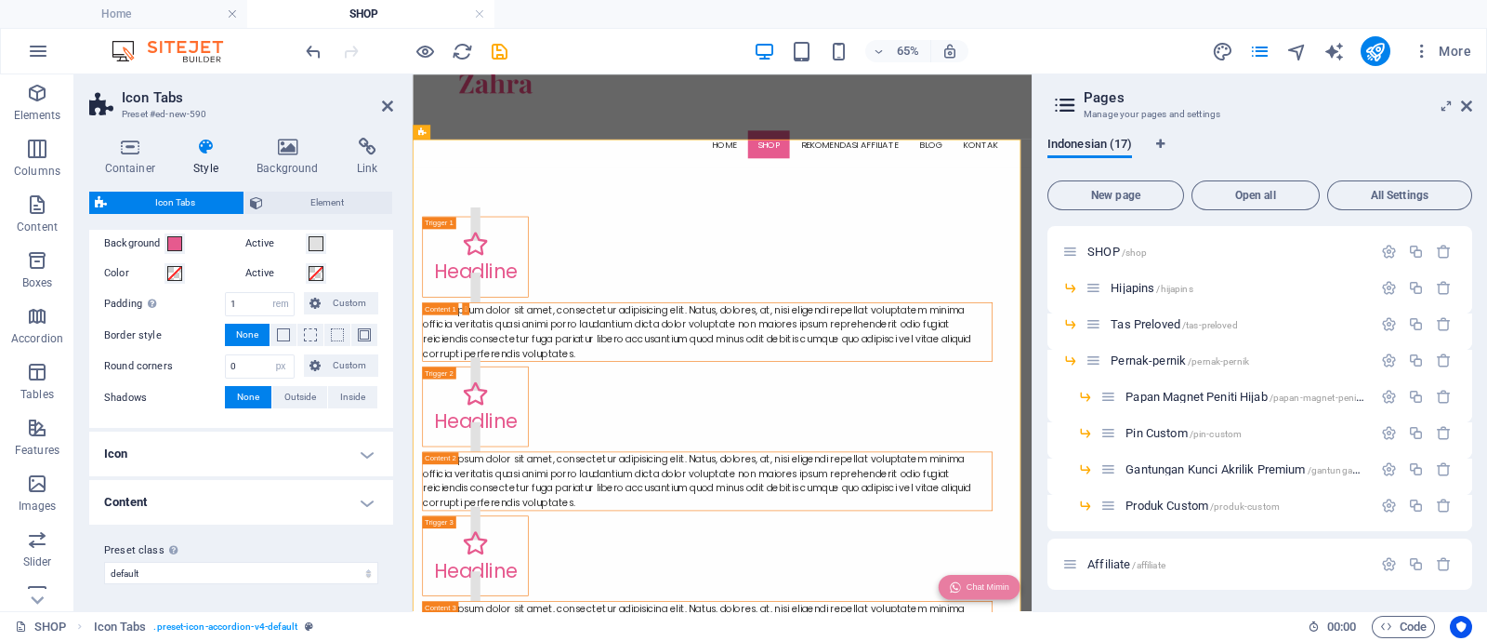
scroll to position [261, 0]
click at [335, 304] on span "Custom" at bounding box center [349, 302] width 46 height 22
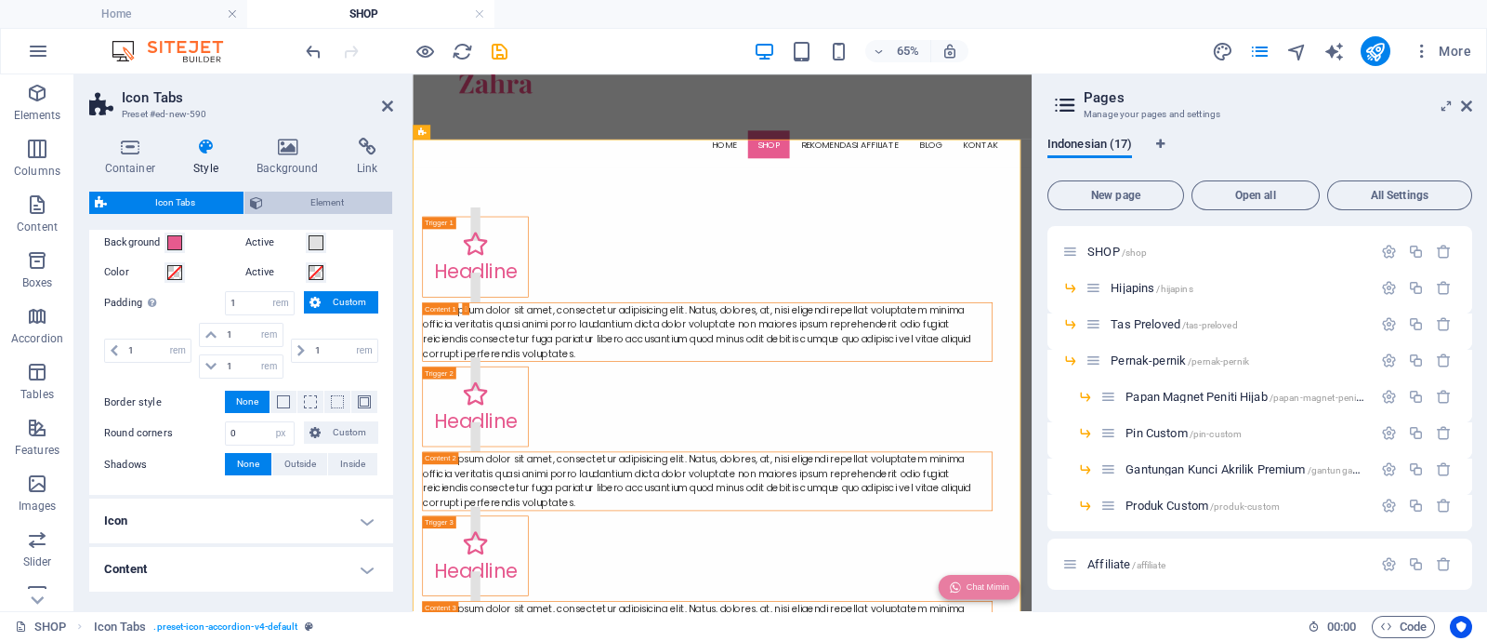
click at [274, 196] on span "Element" at bounding box center [328, 203] width 119 height 22
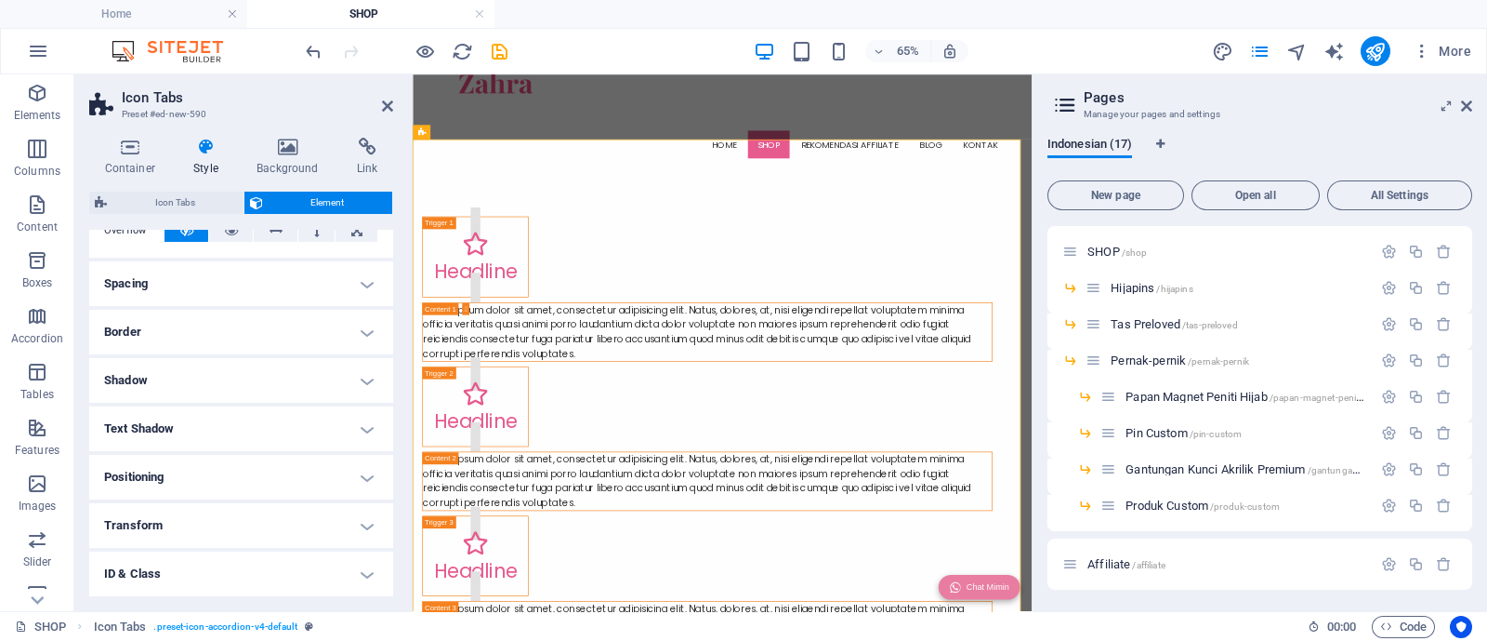
scroll to position [218, 0]
click at [360, 431] on h4 "Transform" at bounding box center [241, 430] width 304 height 45
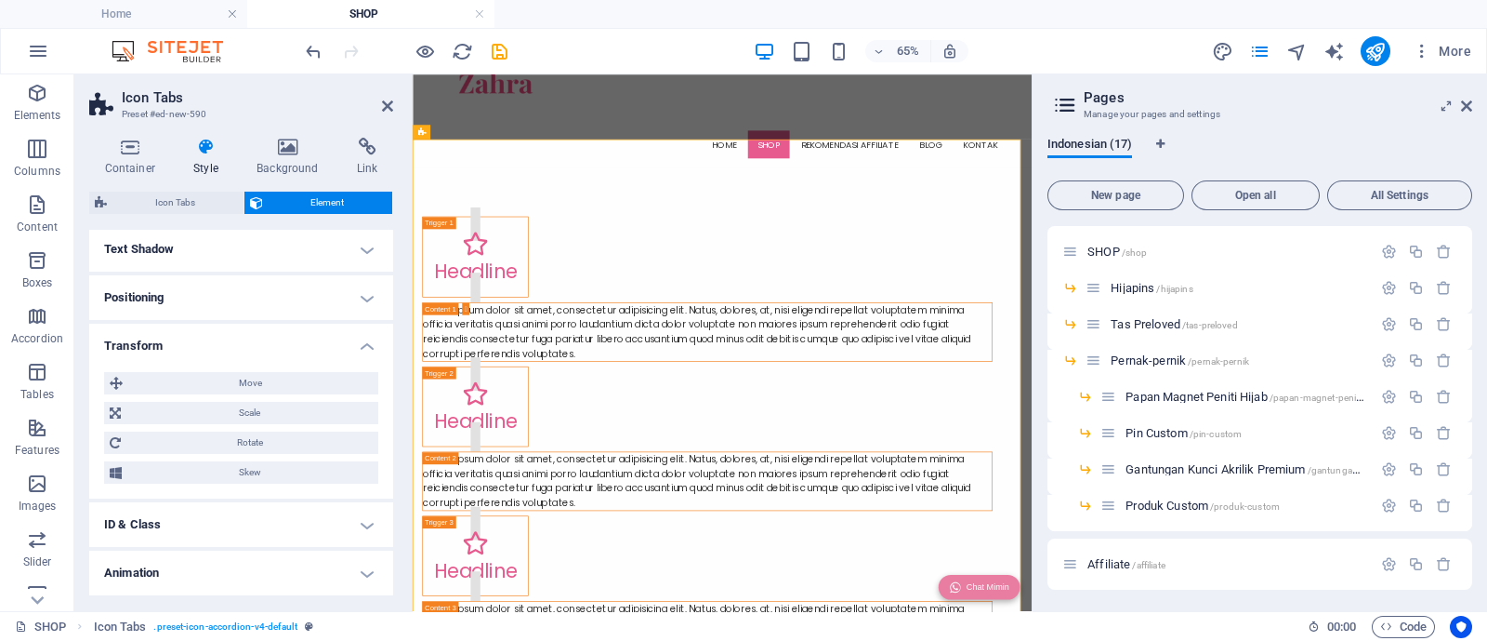
scroll to position [349, 0]
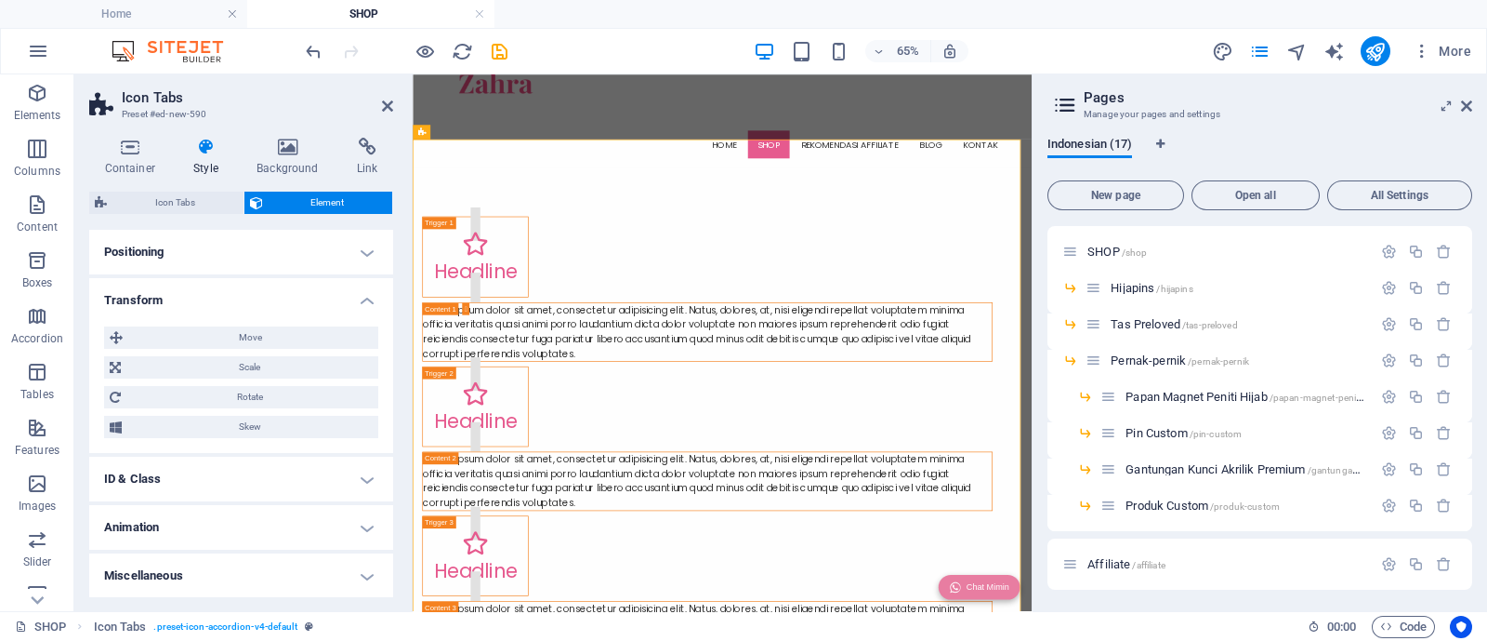
click at [374, 472] on h4 "ID & Class" at bounding box center [241, 478] width 304 height 45
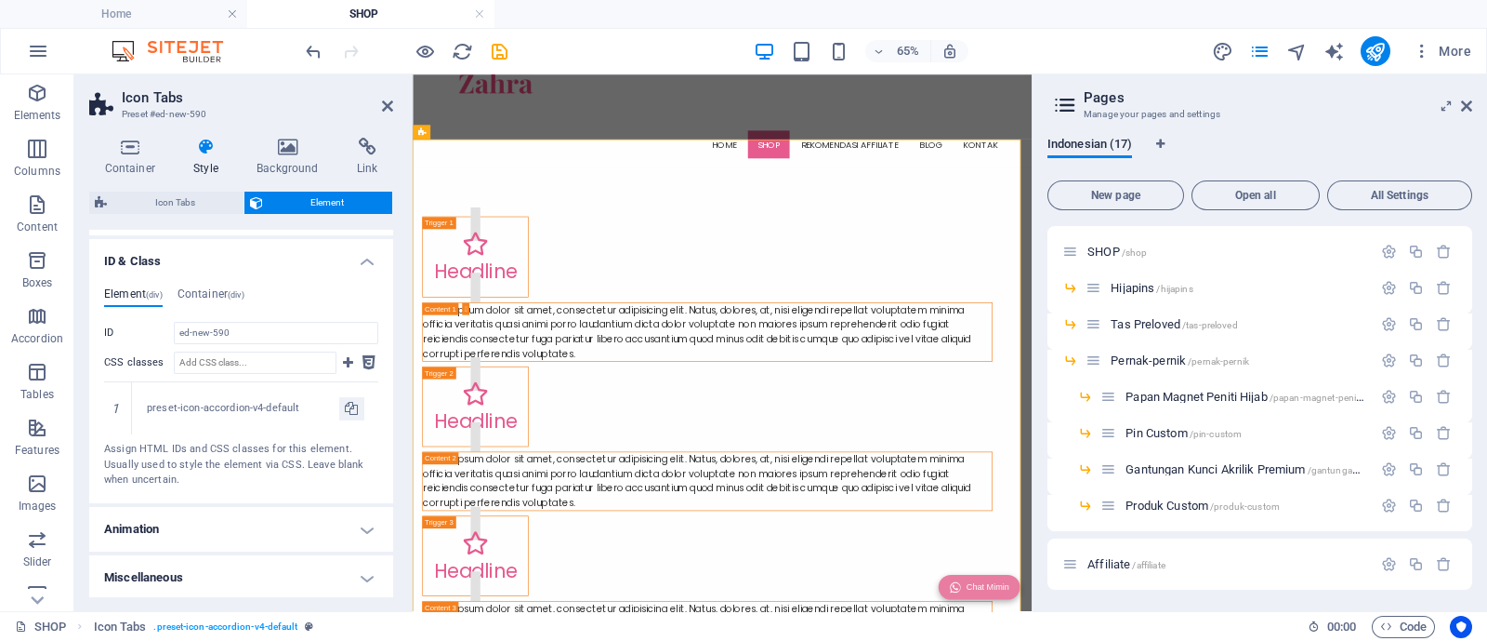
scroll to position [567, 0]
click at [209, 286] on h4 "Container (div)" at bounding box center [211, 296] width 67 height 20
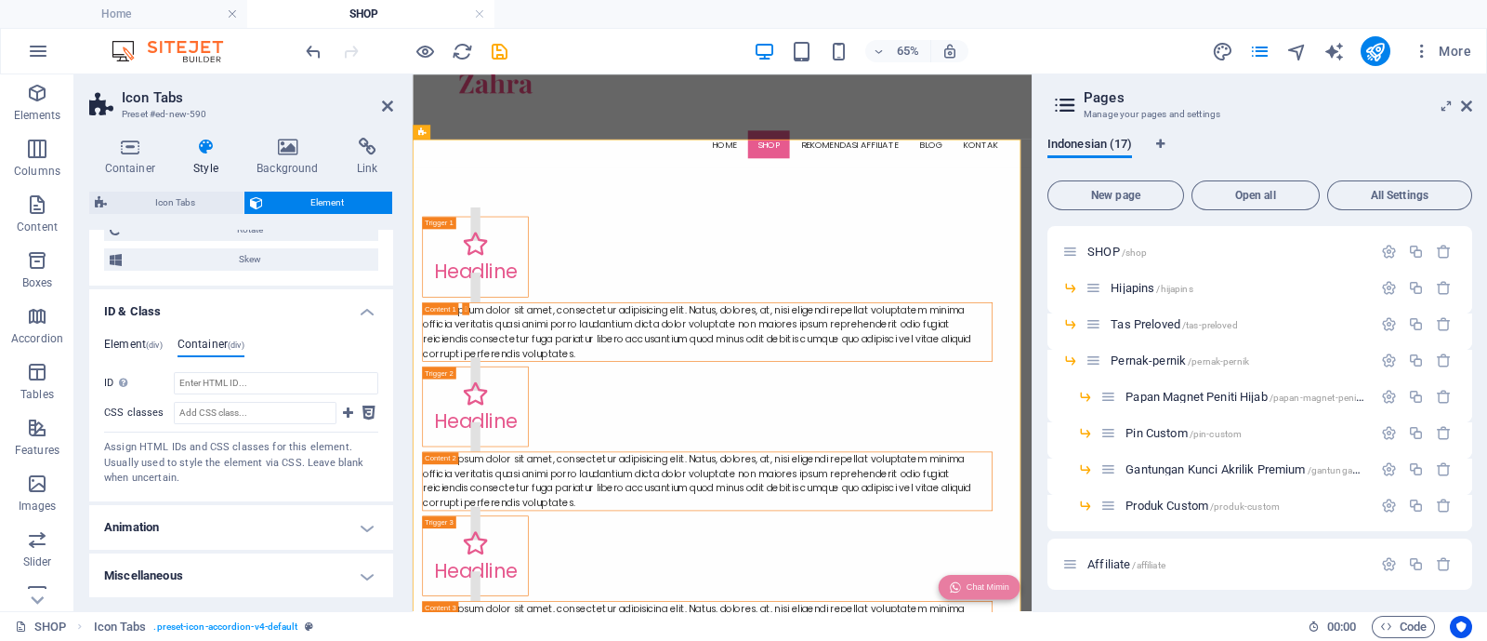
click at [114, 355] on div "Element (div) Container (div) ID ed-new-590 CSS classes 1 preset-icon-accordion…" at bounding box center [241, 411] width 274 height 149
drag, startPoint x: 126, startPoint y: 337, endPoint x: 151, endPoint y: 353, distance: 29.4
click at [128, 337] on h4 "Element (div)" at bounding box center [133, 347] width 59 height 20
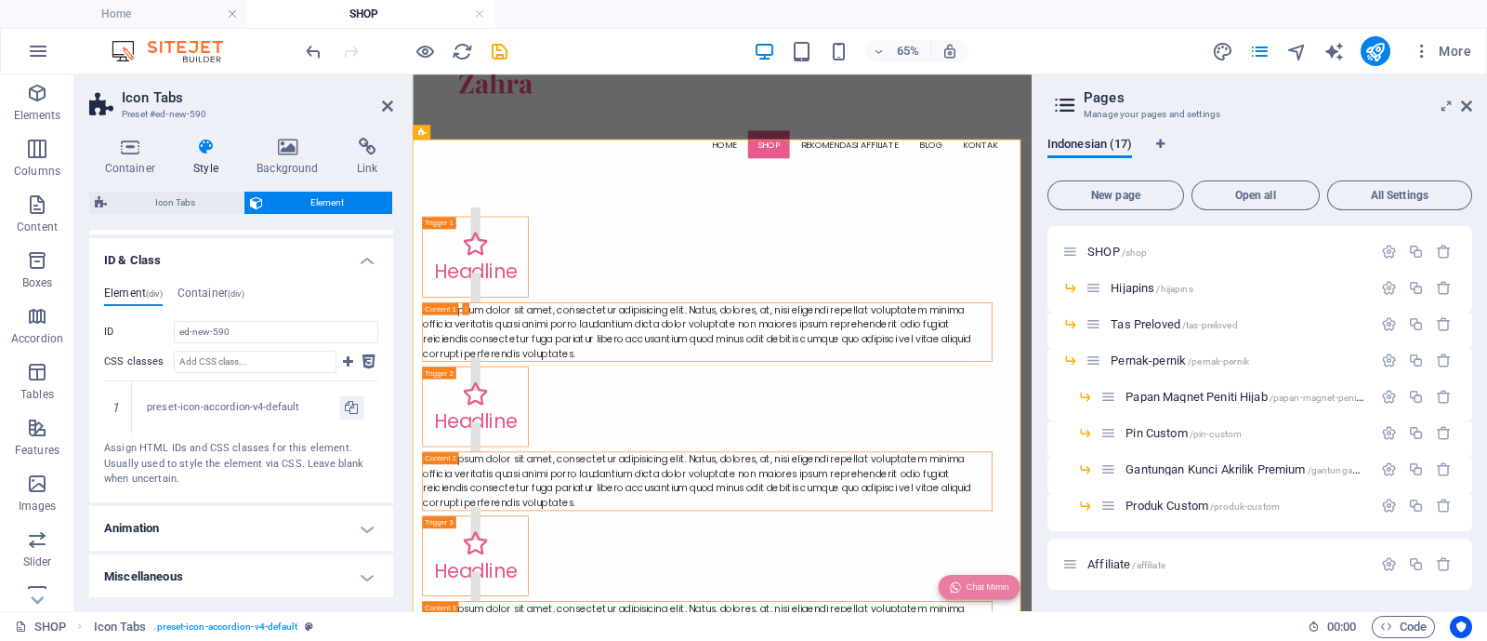
click at [369, 521] on h4 "Animation" at bounding box center [241, 528] width 304 height 45
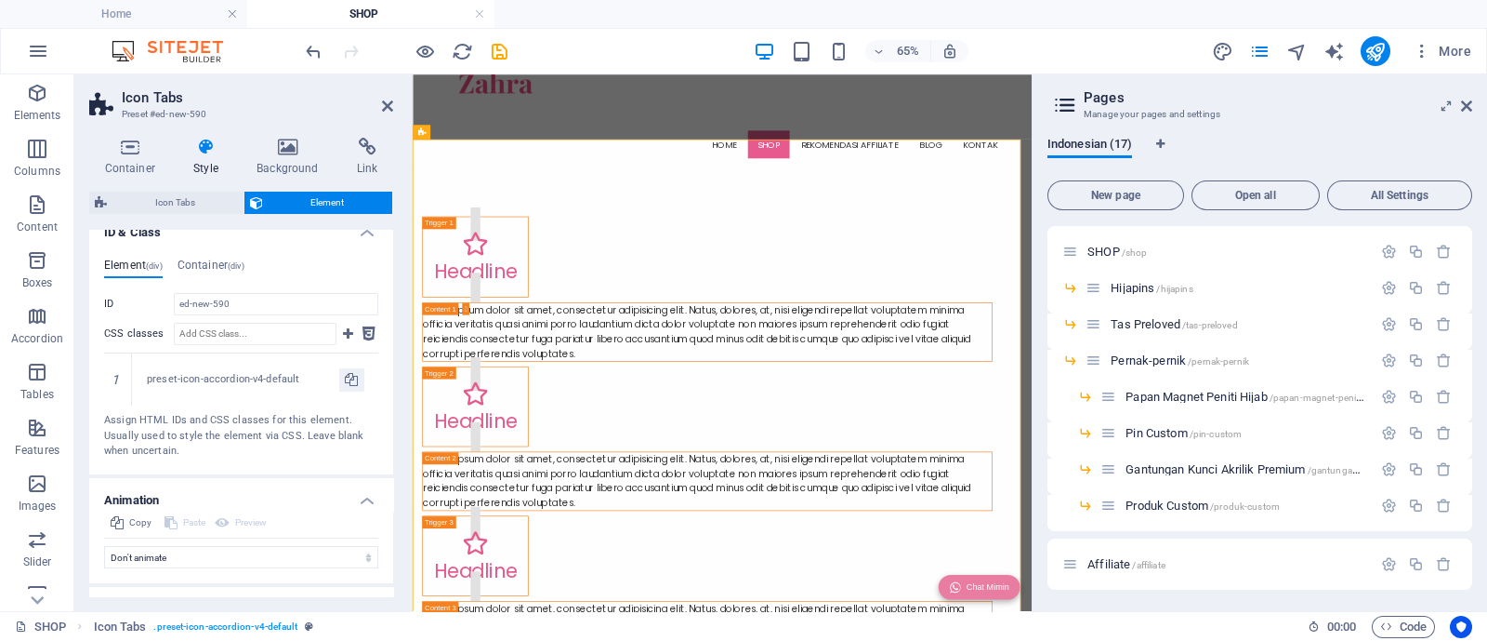
scroll to position [628, 0]
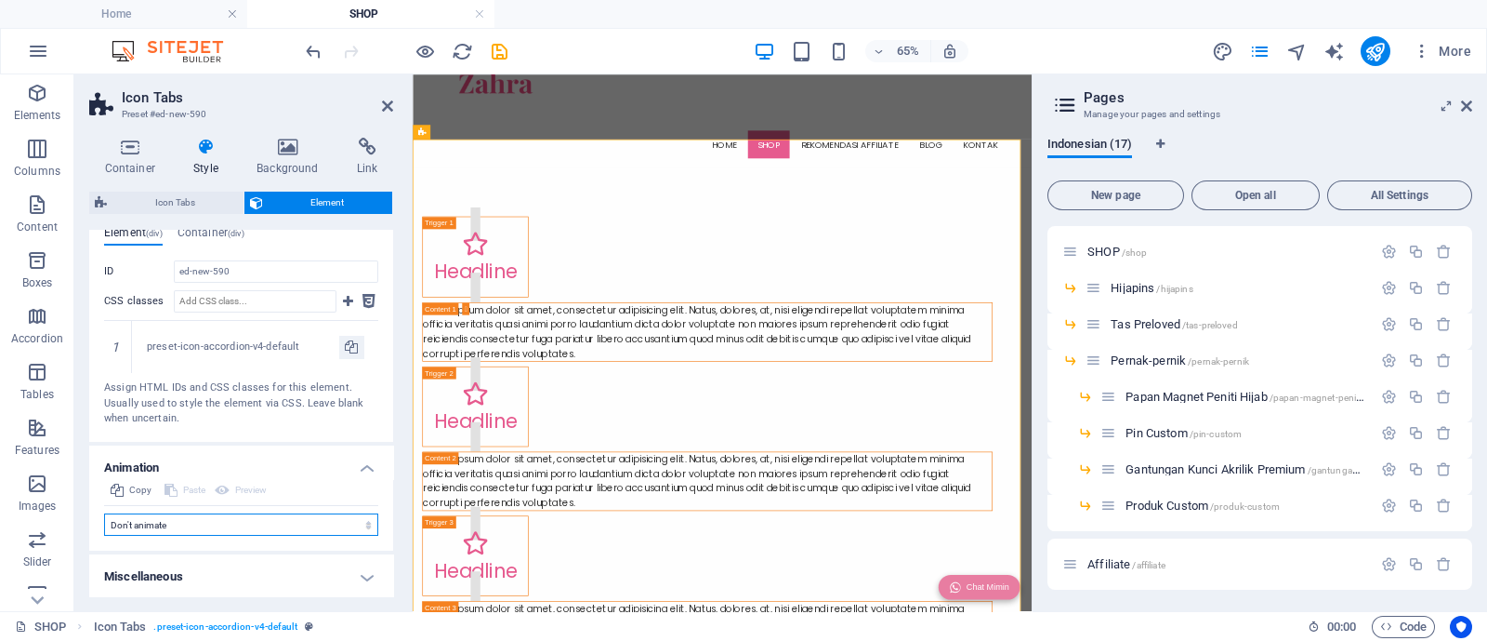
click at [252, 522] on select "Don't animate Show / Hide Slide up/down Zoom in/out Slide left to right Slide r…" at bounding box center [241, 524] width 274 height 22
click at [256, 516] on select "Don't animate Show / Hide Slide up/down Zoom in/out Slide left to right Slide r…" at bounding box center [241, 524] width 274 height 22
click at [390, 164] on h4 "Link" at bounding box center [367, 157] width 52 height 39
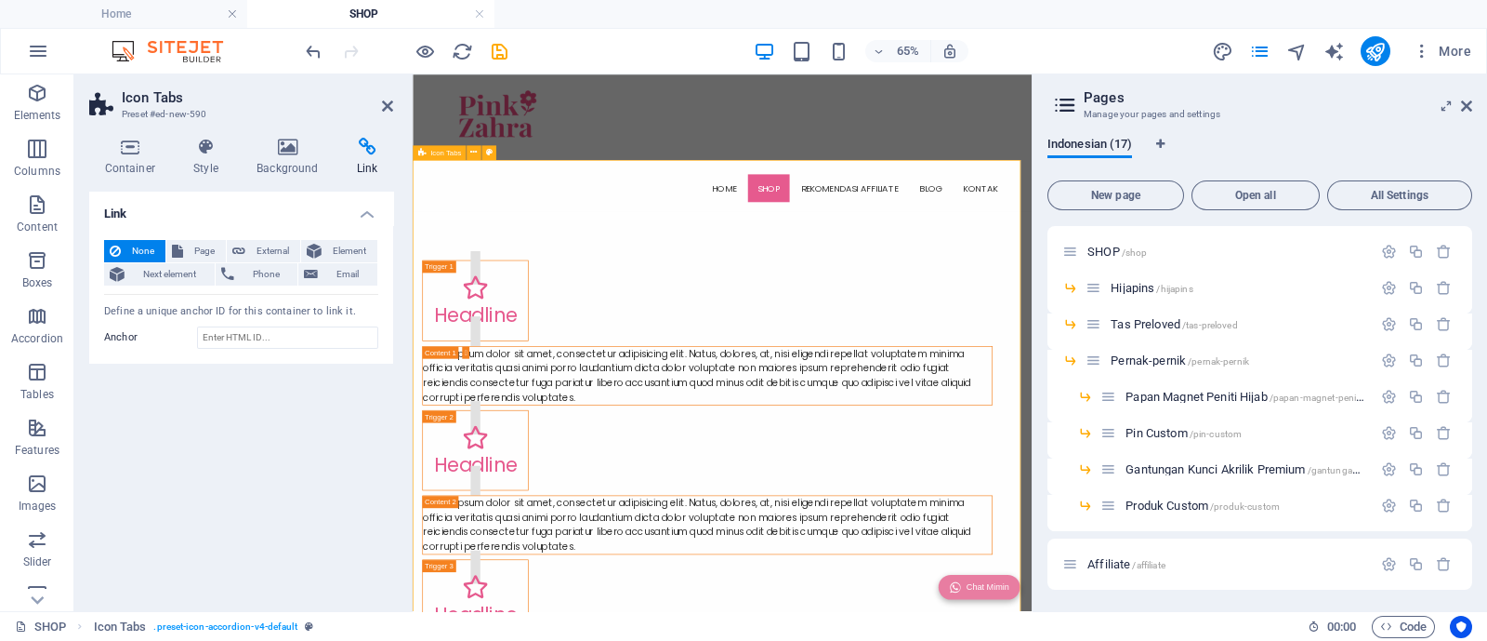
scroll to position [0, 0]
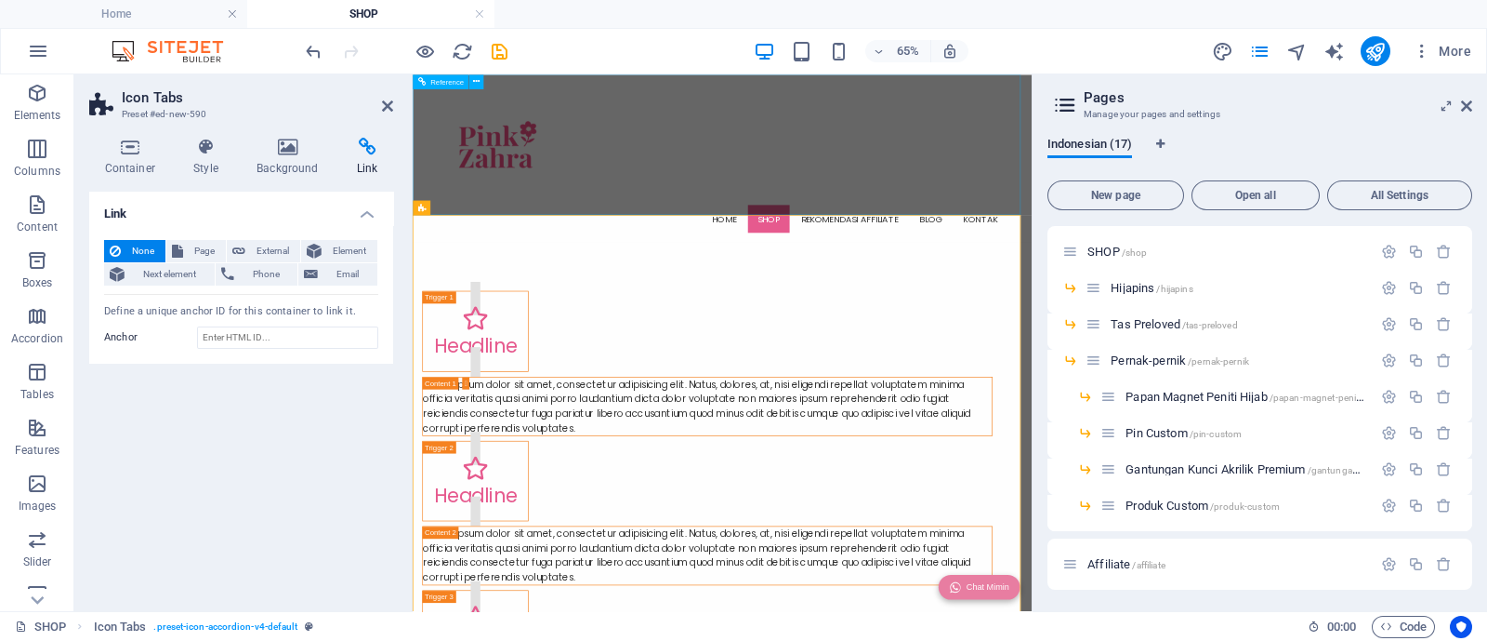
click at [1023, 174] on div "Home SHOP Rekomendasi Affiliate Blog Kontak" at bounding box center [889, 203] width 953 height 258
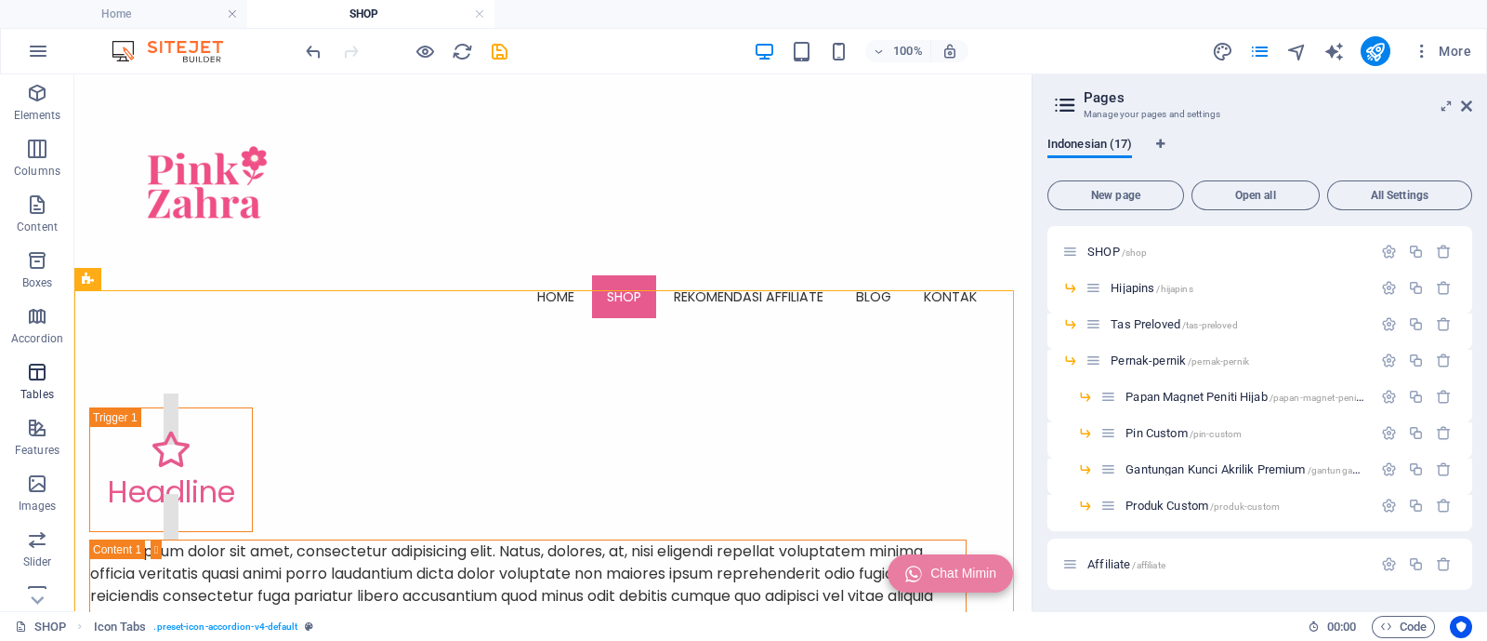
click at [44, 369] on icon "button" at bounding box center [37, 372] width 22 height 22
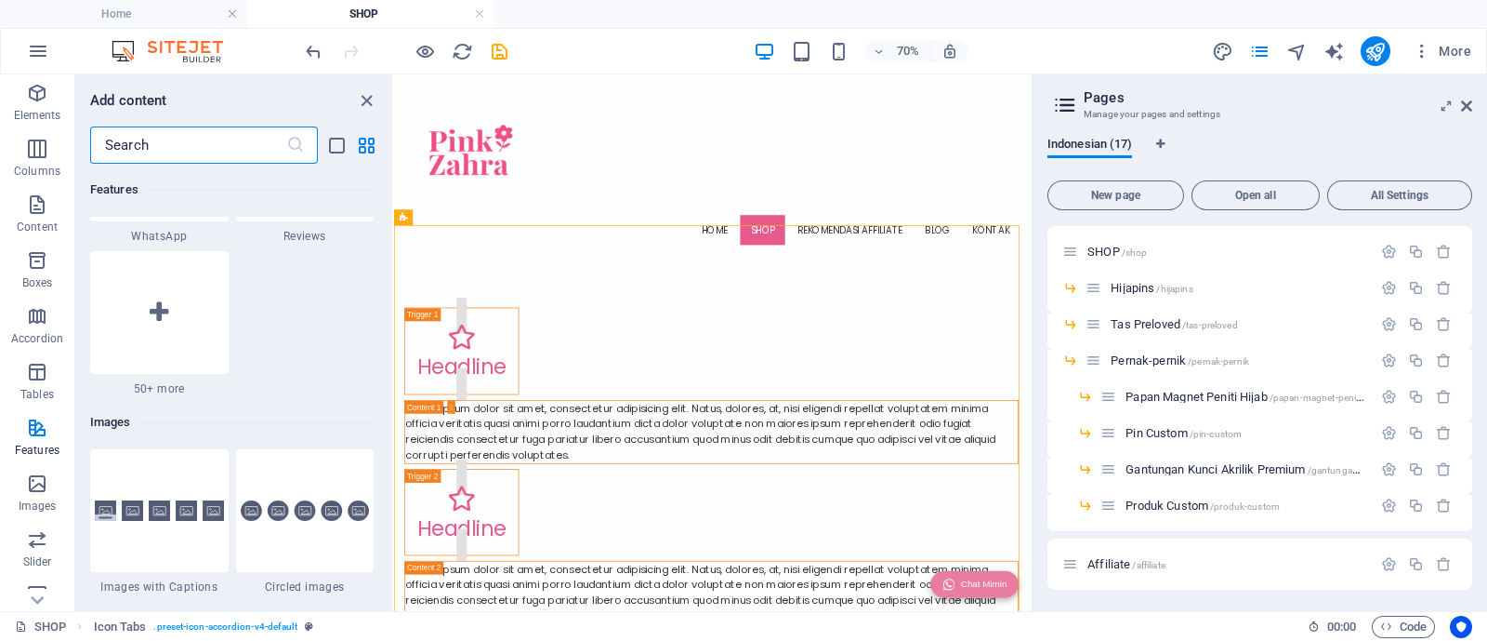
scroll to position [8912, 0]
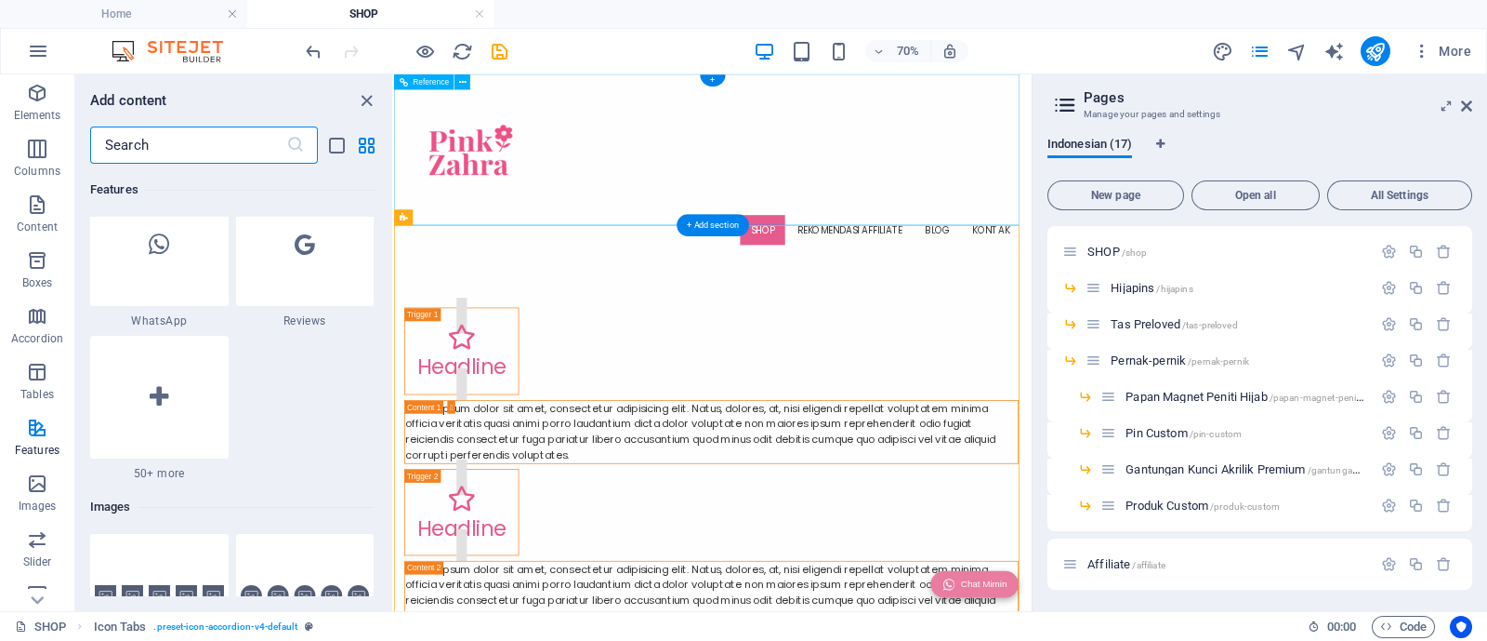
click at [665, 273] on div "Home SHOP Rekomendasi Affiliate Blog Kontak" at bounding box center [849, 203] width 911 height 258
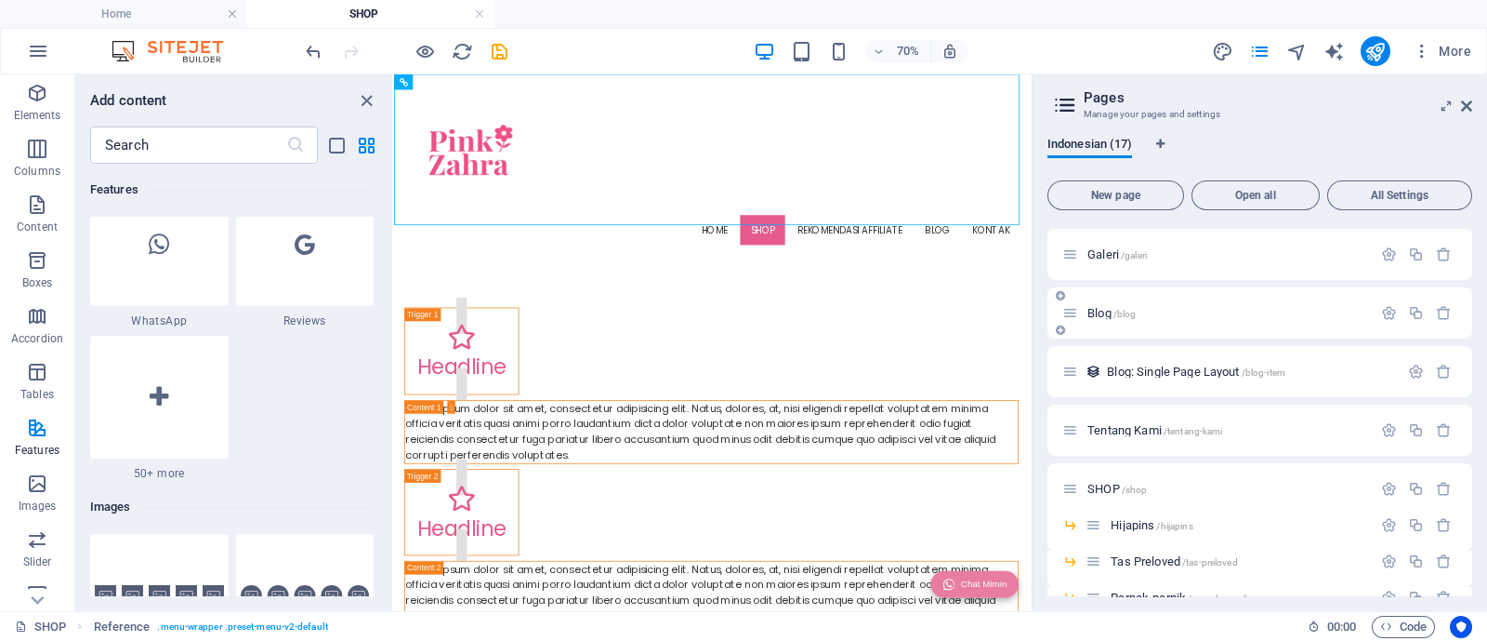
scroll to position [231, 0]
